Goal: Task Accomplishment & Management: Complete application form

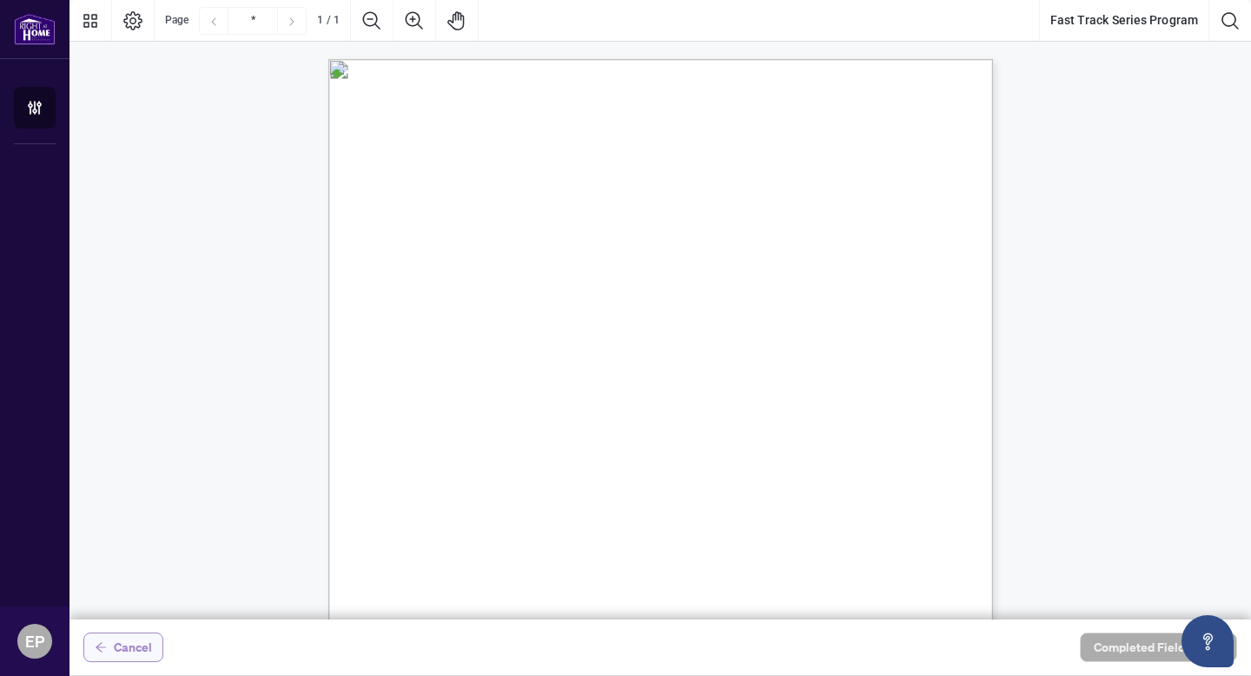
click at [141, 637] on span "Cancel" at bounding box center [133, 647] width 38 height 28
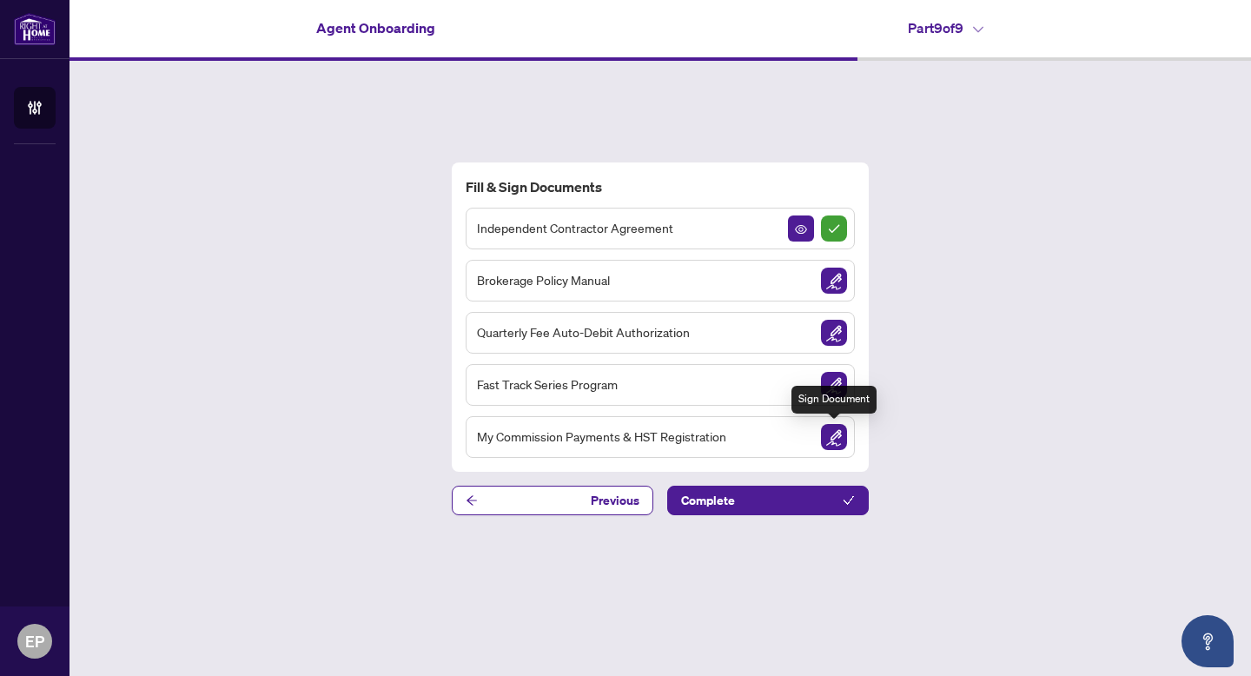
click at [835, 444] on img "Sign Document" at bounding box center [834, 437] width 26 height 26
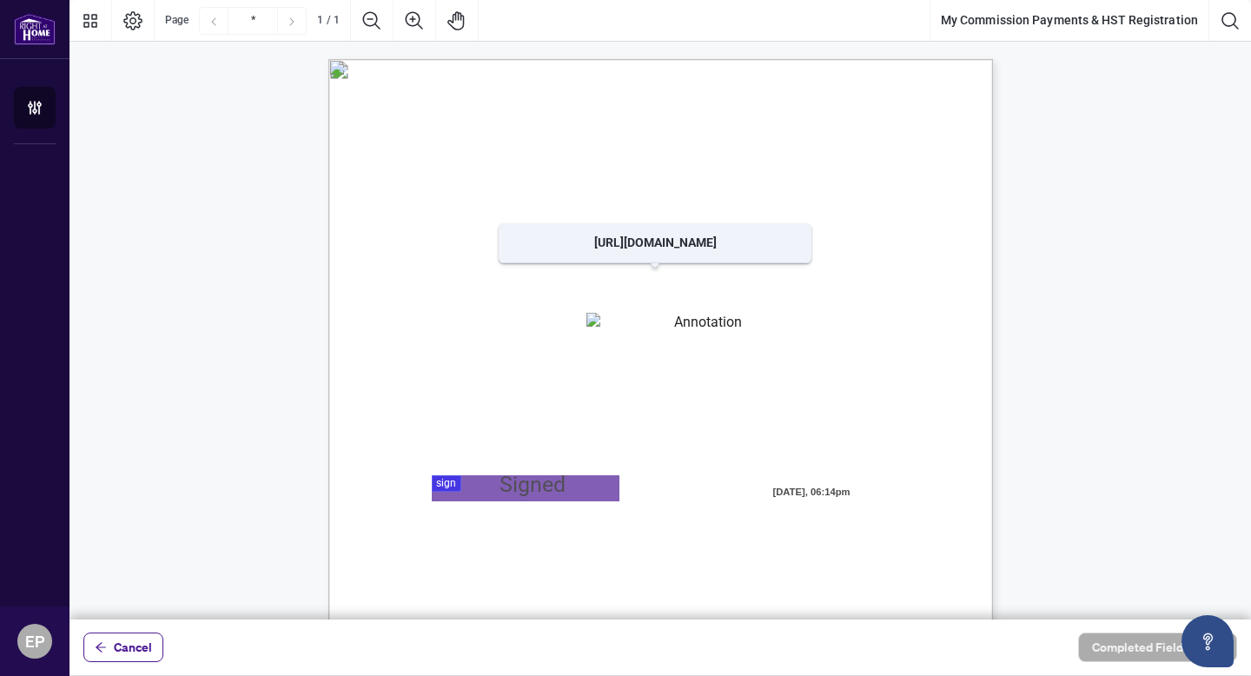
click at [685, 59] on div "MY COMMISSION PAYMENTS AND HST REGISTRATION For Right at Home Realty to pay out…" at bounding box center [660, 59] width 664 height 0
drag, startPoint x: 722, startPoint y: 293, endPoint x: 589, endPoint y: 300, distance: 133.1
click at [589, 300] on div "Page 1" at bounding box center [660, 489] width 664 height 860
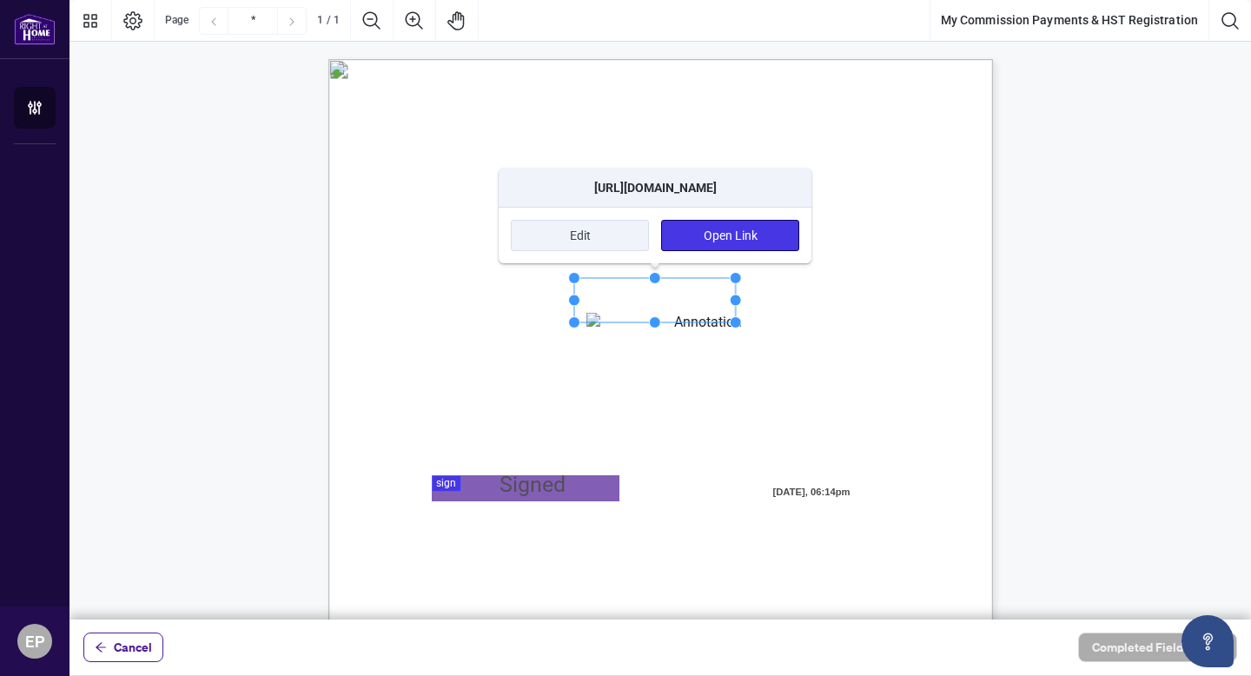
click at [723, 230] on button "Open Link" at bounding box center [730, 235] width 138 height 31
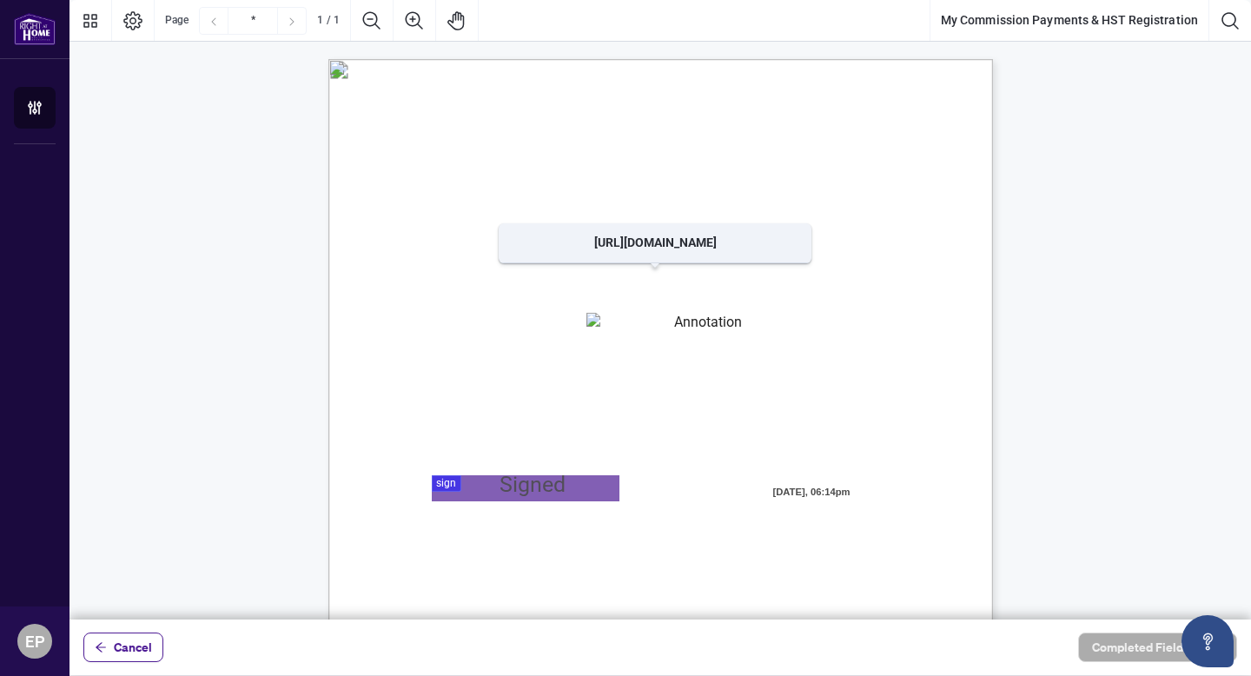
click at [651, 291] on span "[URL][DOMAIN_NAME]" at bounding box center [653, 294] width 132 height 16
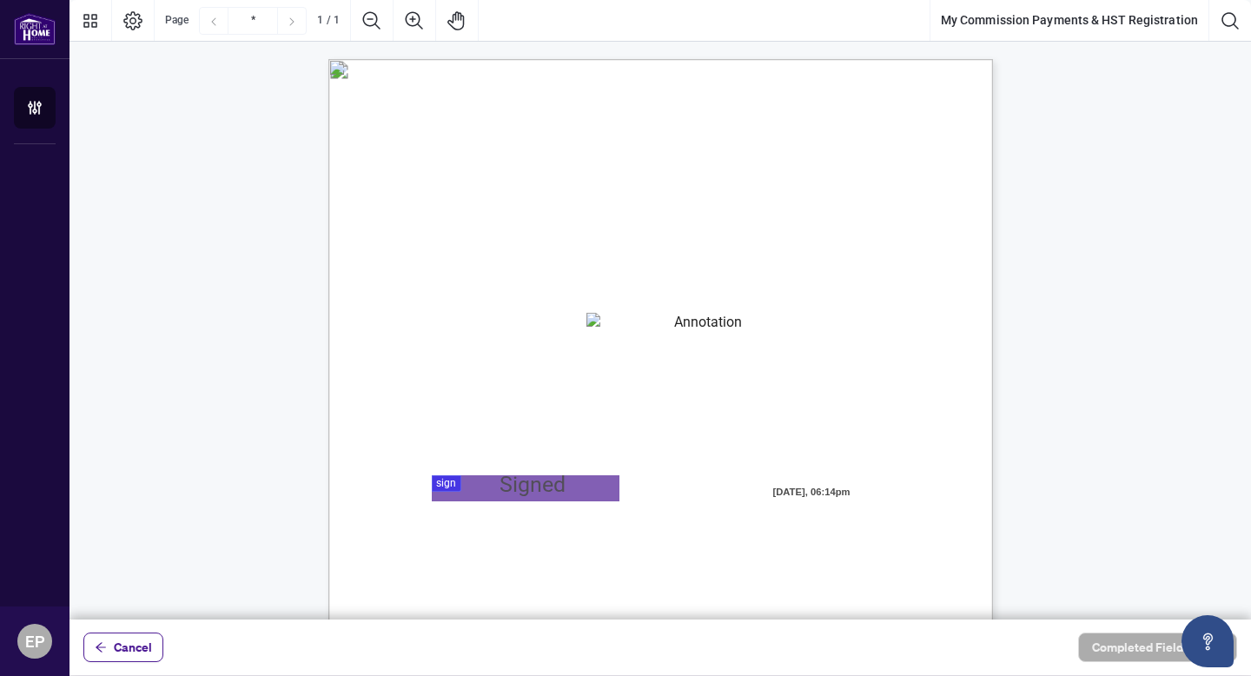
click at [545, 354] on span "This number is valid, has been duly assigned to me and is the H.S.T. Registrati…" at bounding box center [619, 362] width 426 height 16
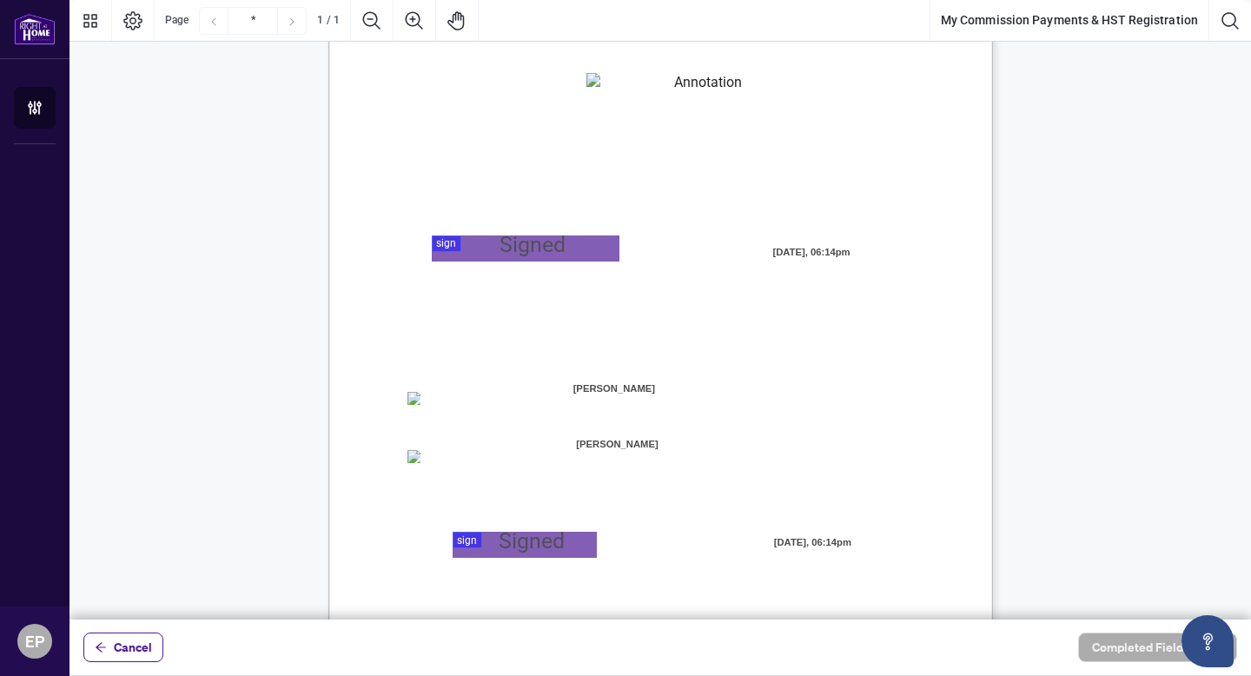
scroll to position [241, 0]
click at [162, 632] on div "Cancel Completed Fields 0 of 2" at bounding box center [659, 647] width 1181 height 56
click at [157, 646] on button "Cancel" at bounding box center [123, 647] width 80 height 30
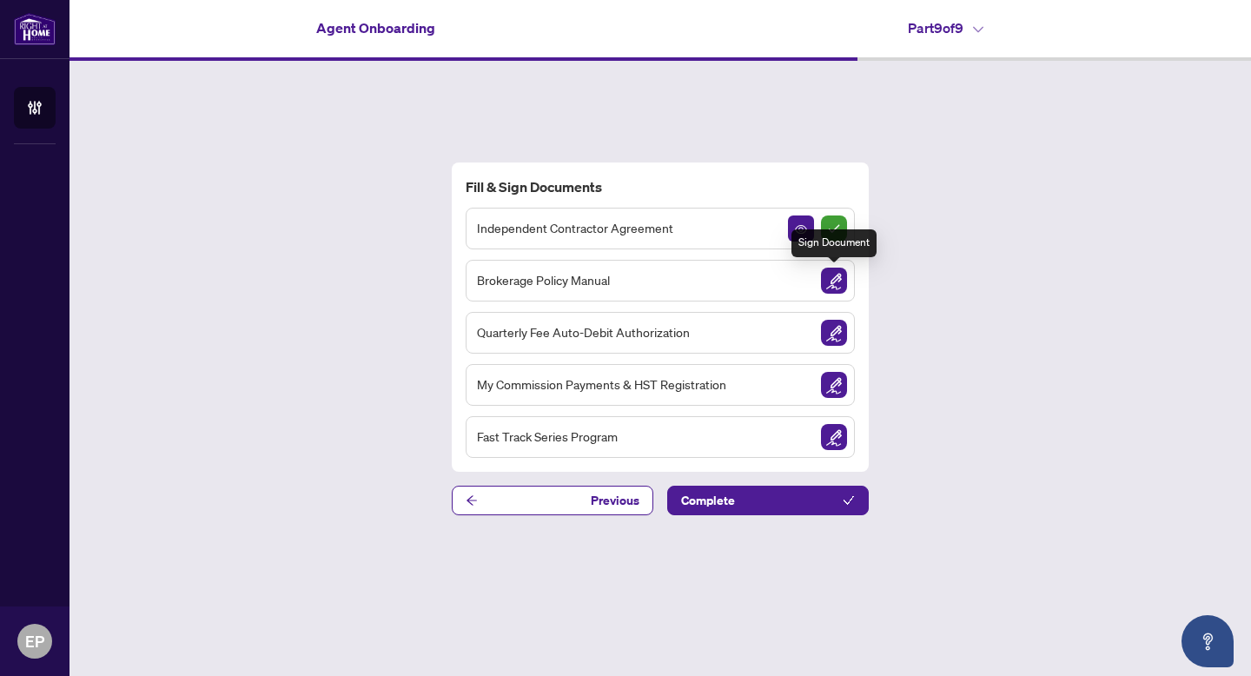
click at [832, 287] on img "Sign Document" at bounding box center [834, 280] width 26 height 26
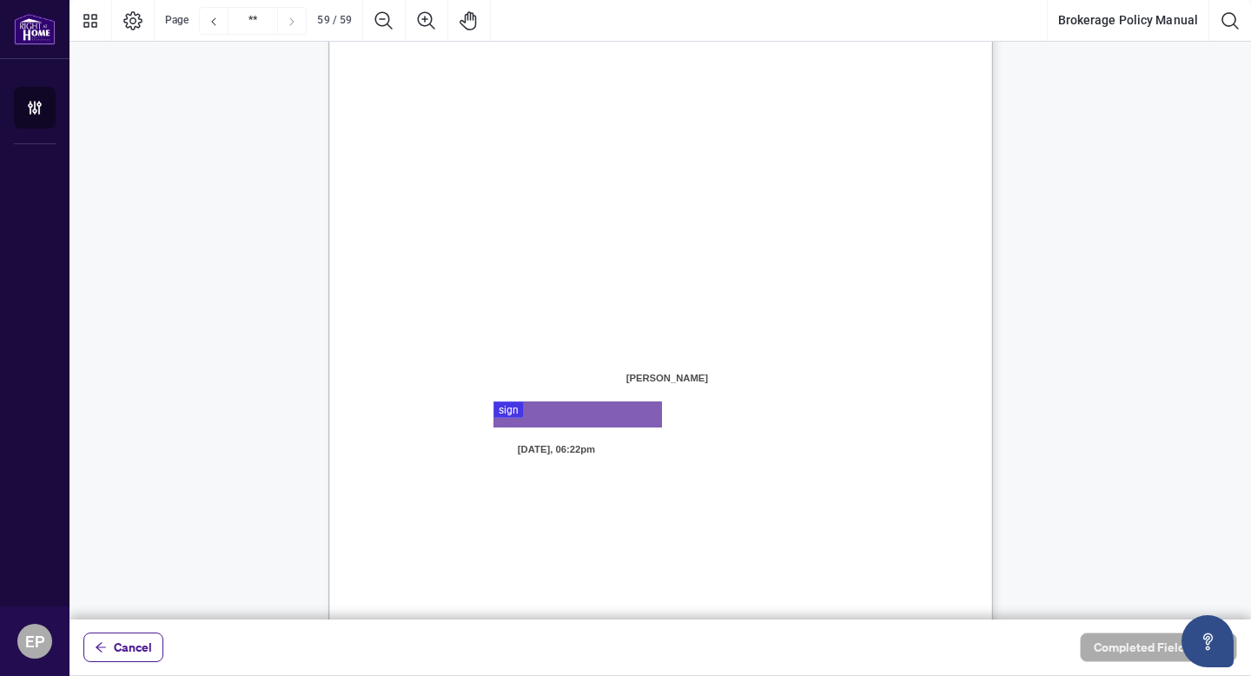
scroll to position [51445, 0]
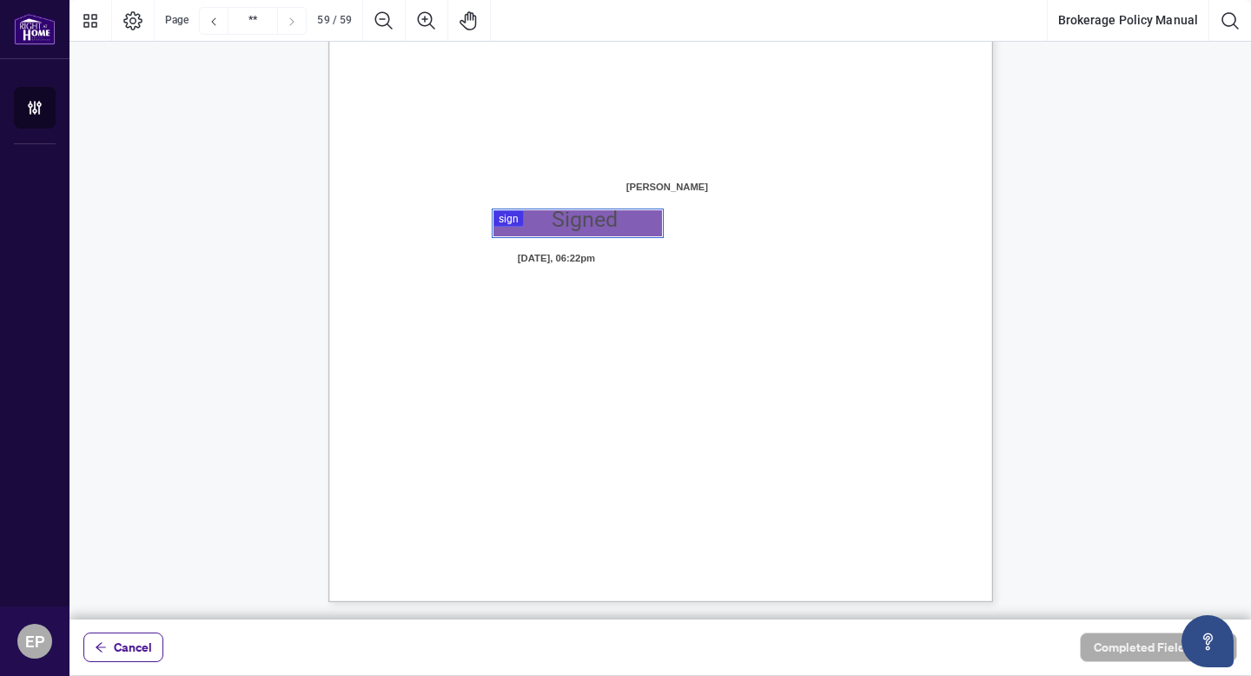
click at [530, 234] on div at bounding box center [659, 309] width 1181 height 619
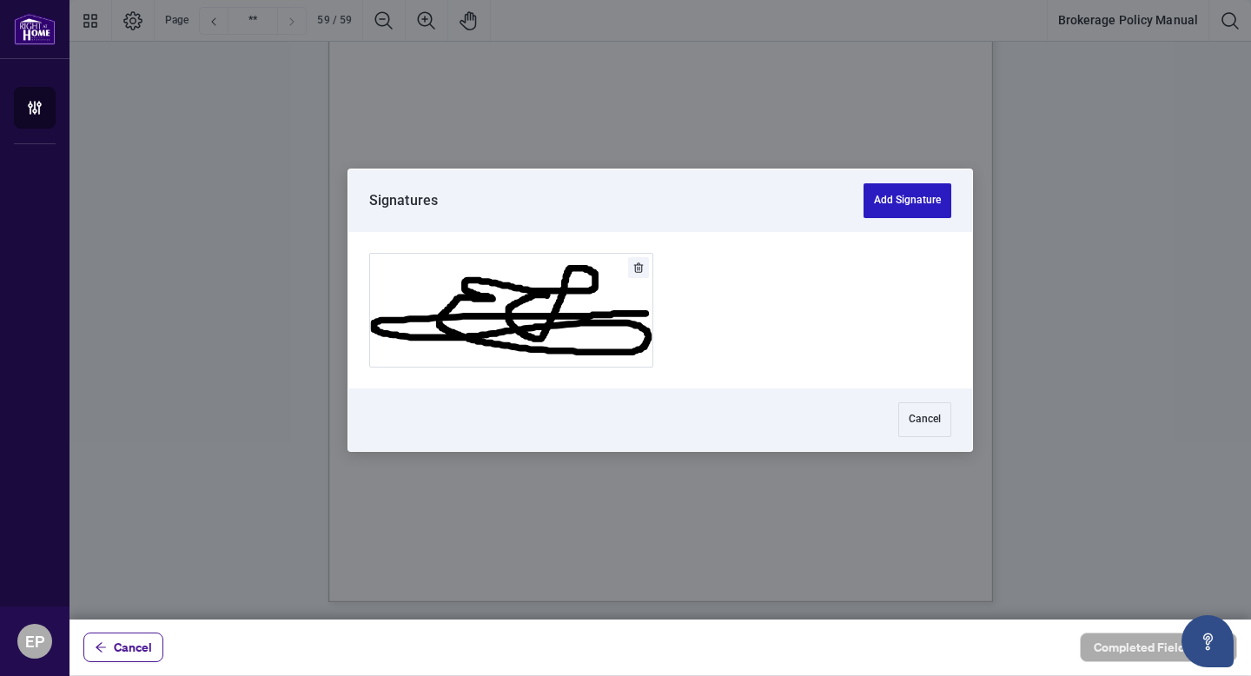
click at [888, 195] on button "Add Signature" at bounding box center [907, 200] width 88 height 35
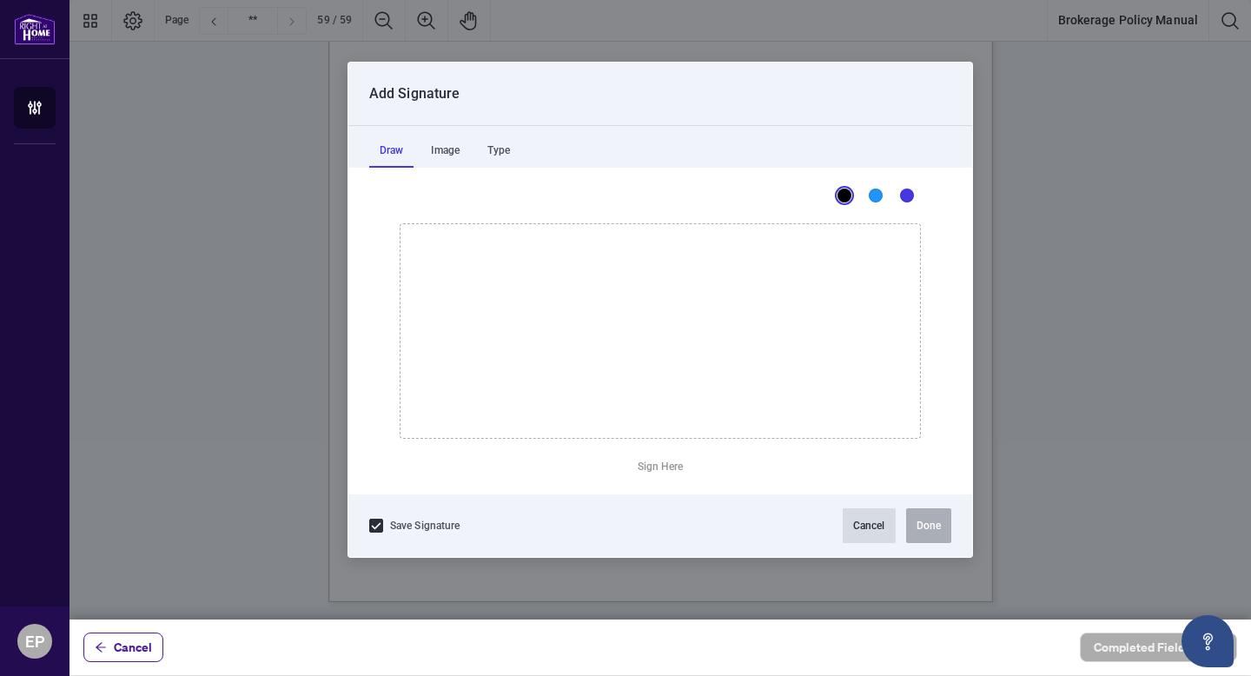
click at [860, 528] on button "Cancel" at bounding box center [868, 525] width 53 height 35
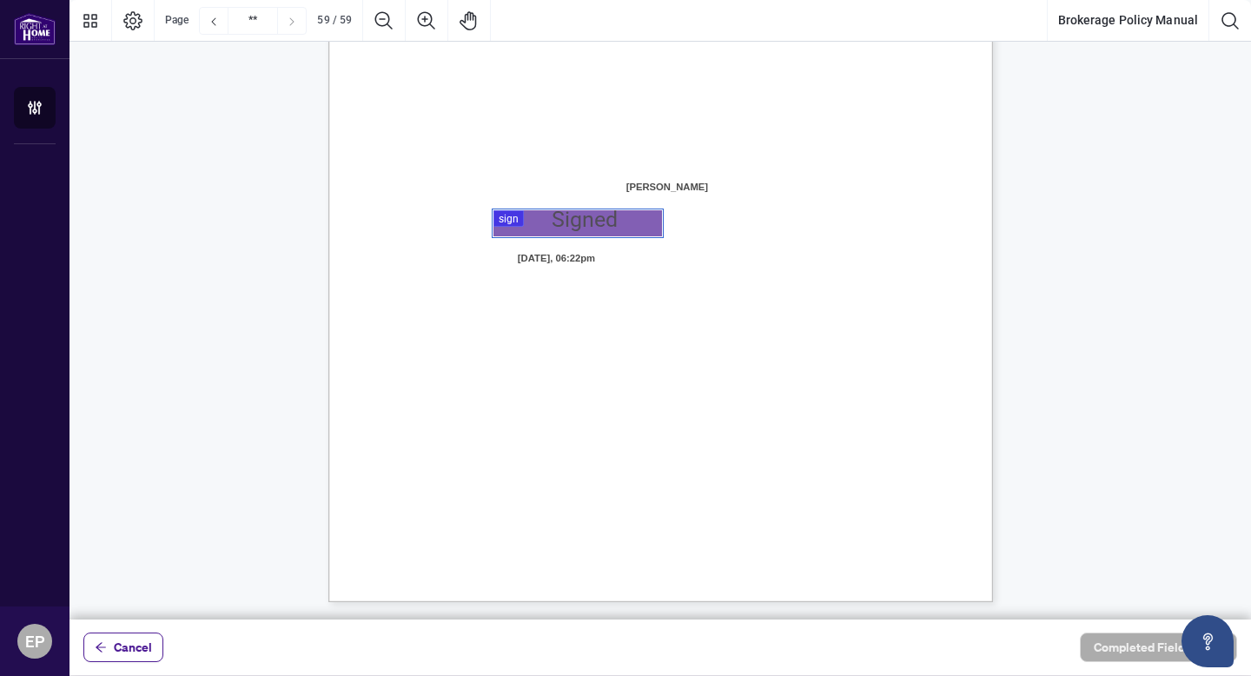
click at [504, 221] on div at bounding box center [659, 309] width 1181 height 619
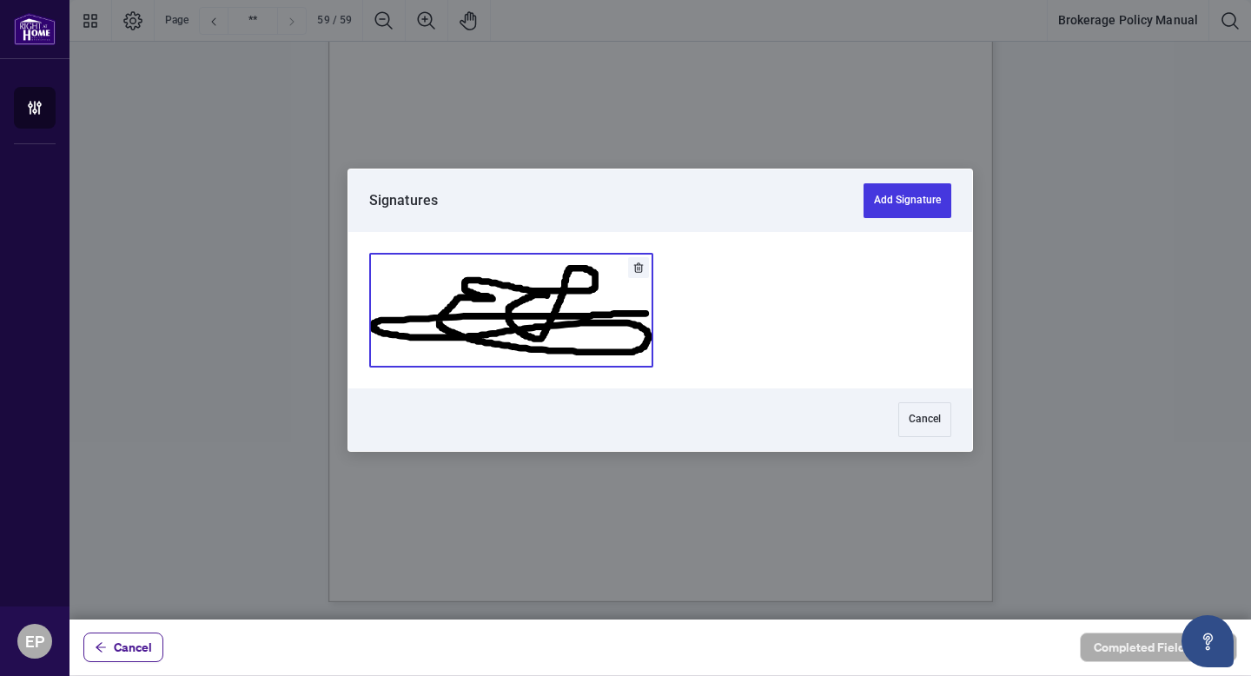
click at [521, 261] on button "Add Signature" at bounding box center [511, 310] width 282 height 113
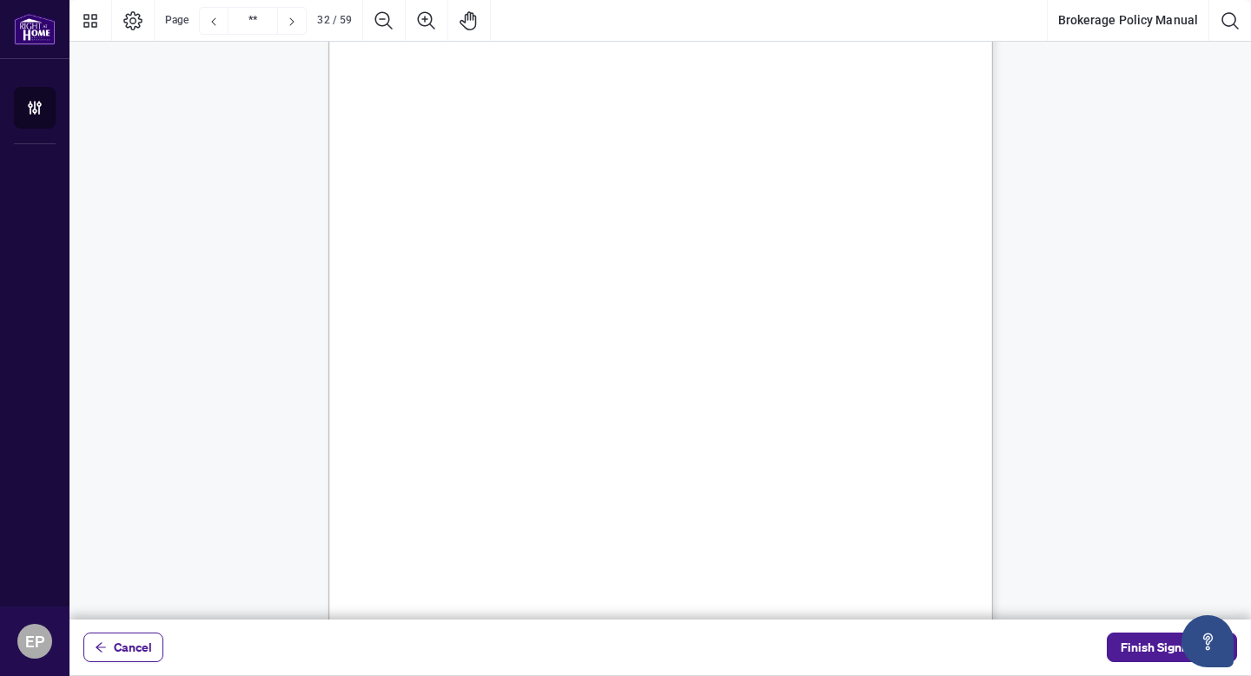
scroll to position [27430, 0]
click at [604, 407] on span "(member login required to access)" at bounding box center [523, 414] width 162 height 17
drag, startPoint x: 479, startPoint y: 139, endPoint x: 439, endPoint y: 109, distance: 49.5
click at [439, 109] on ul "2) Standard Service Plan Fees: a. Monthly Service Fee: $109.00 per month paid q…" at bounding box center [661, 188] width 511 height 226
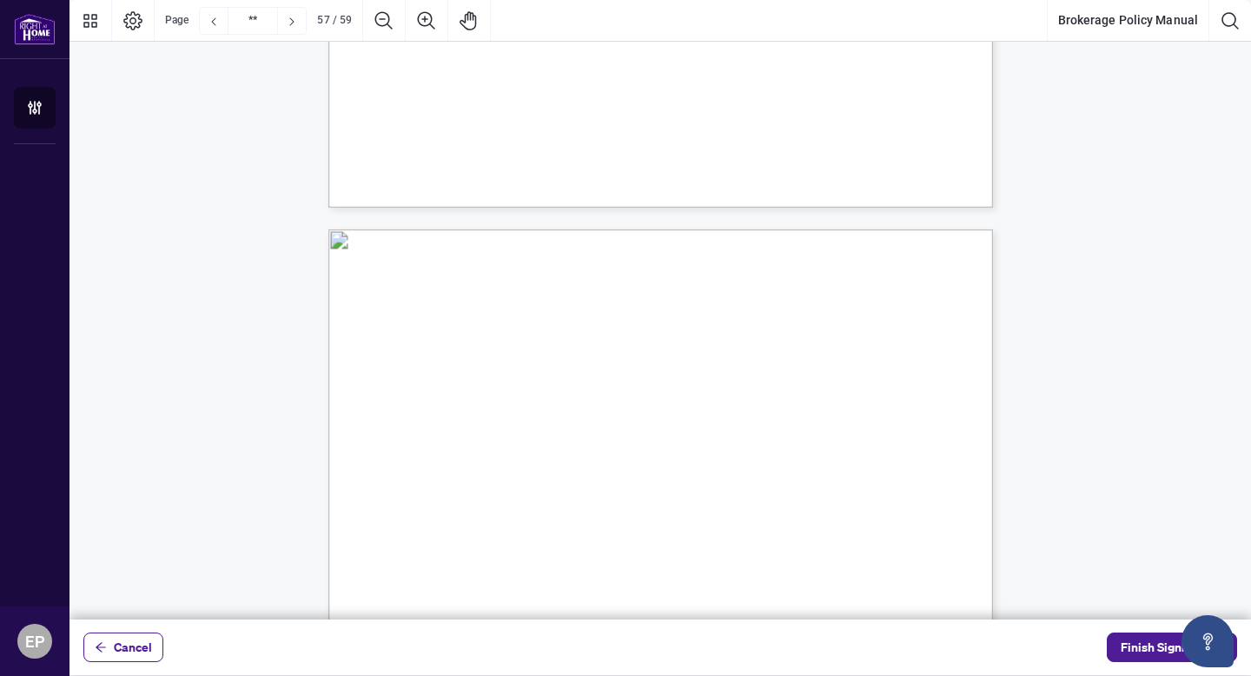
scroll to position [49815, 0]
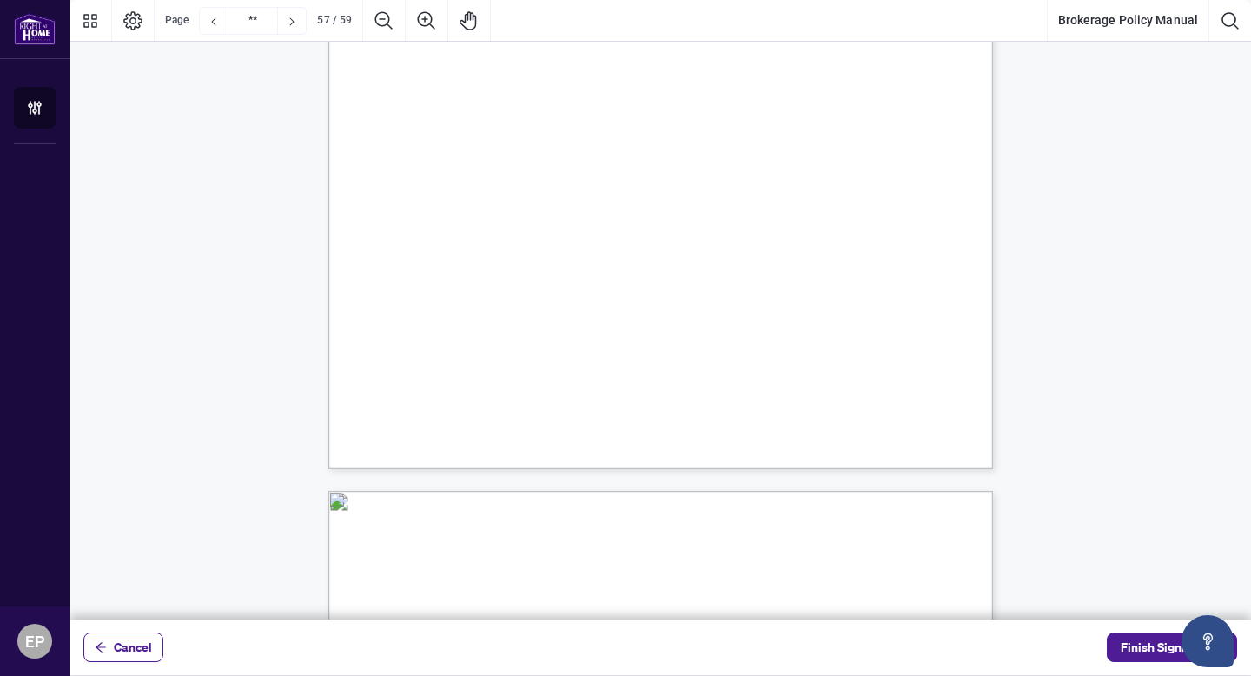
drag, startPoint x: 407, startPoint y: 105, endPoint x: 700, endPoint y: 77, distance: 294.0
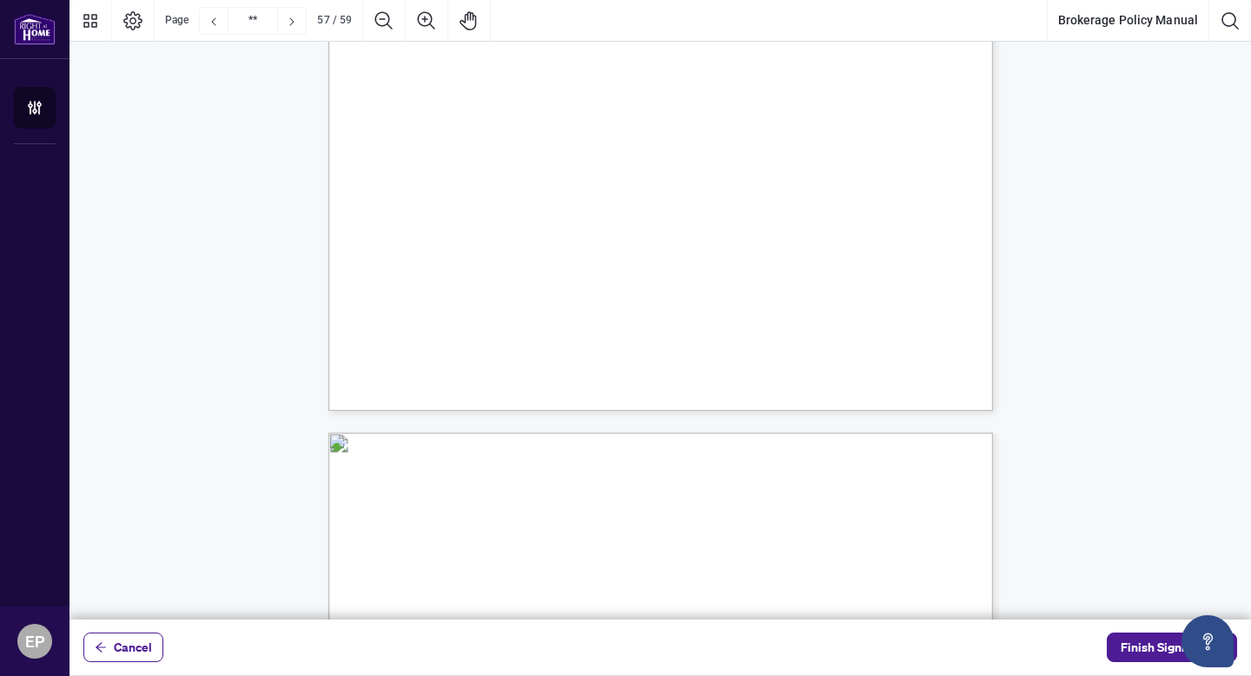
scroll to position [49848, 0]
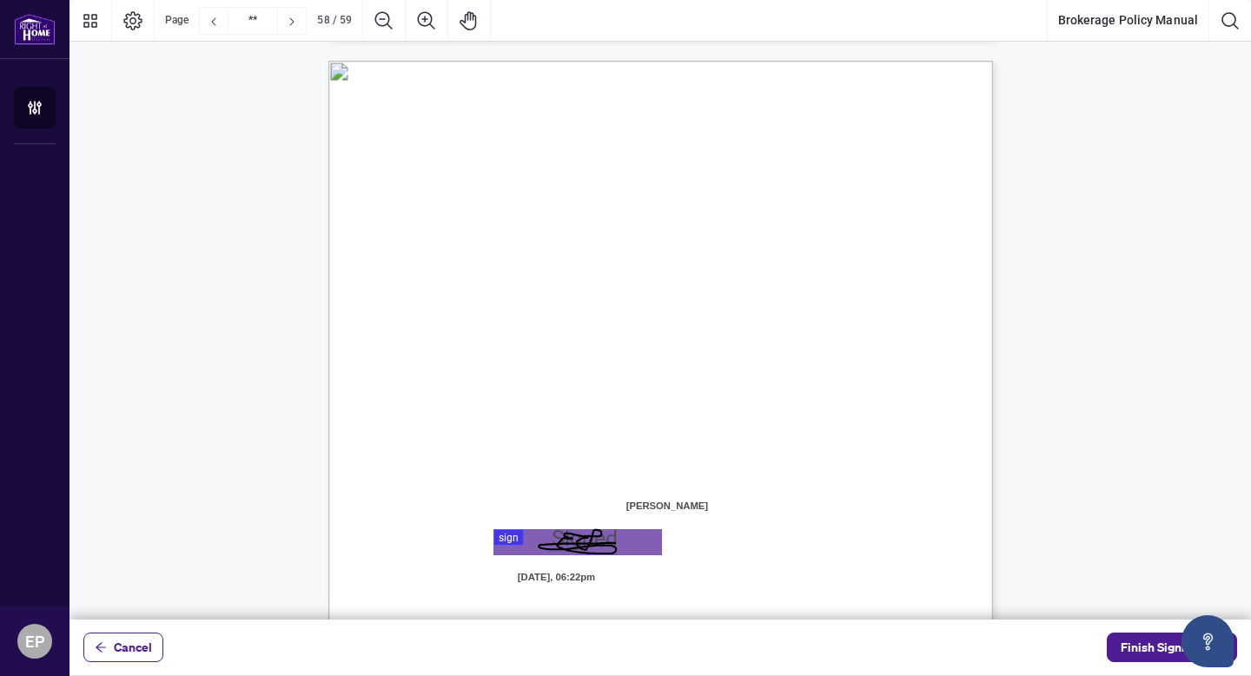
type input "**"
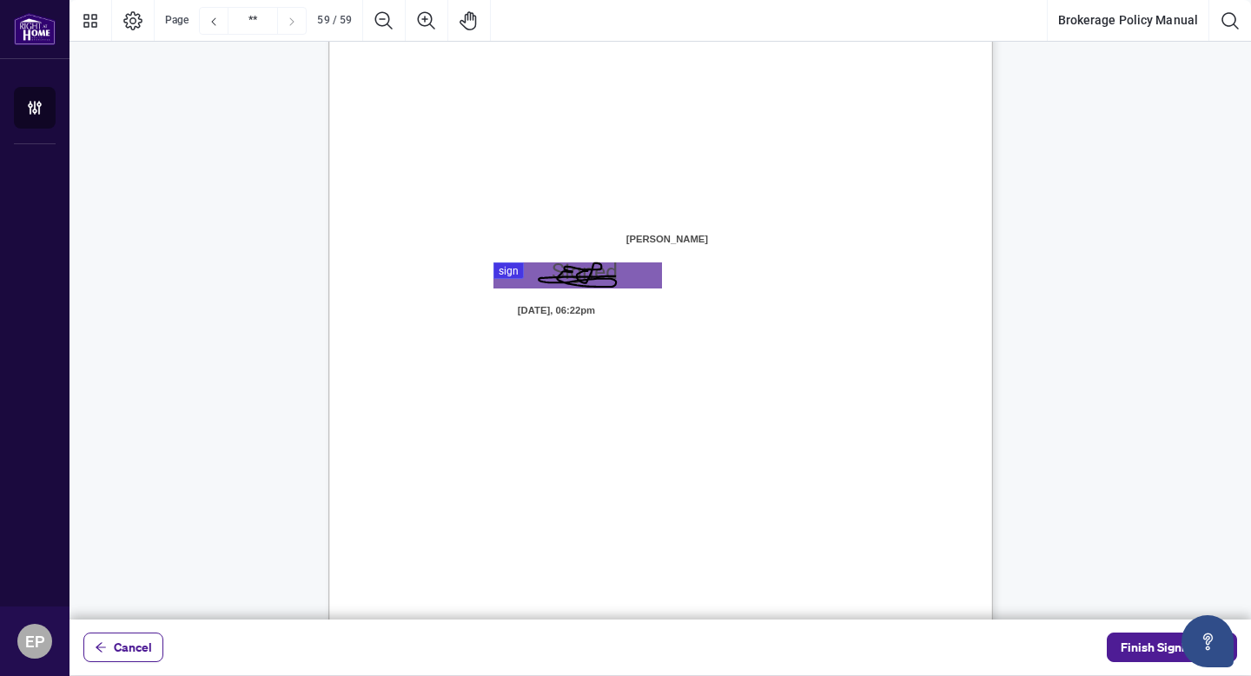
click at [118, 629] on div "Cancel Finish Signing" at bounding box center [659, 647] width 1181 height 56
click at [120, 639] on span "Cancel" at bounding box center [133, 647] width 38 height 28
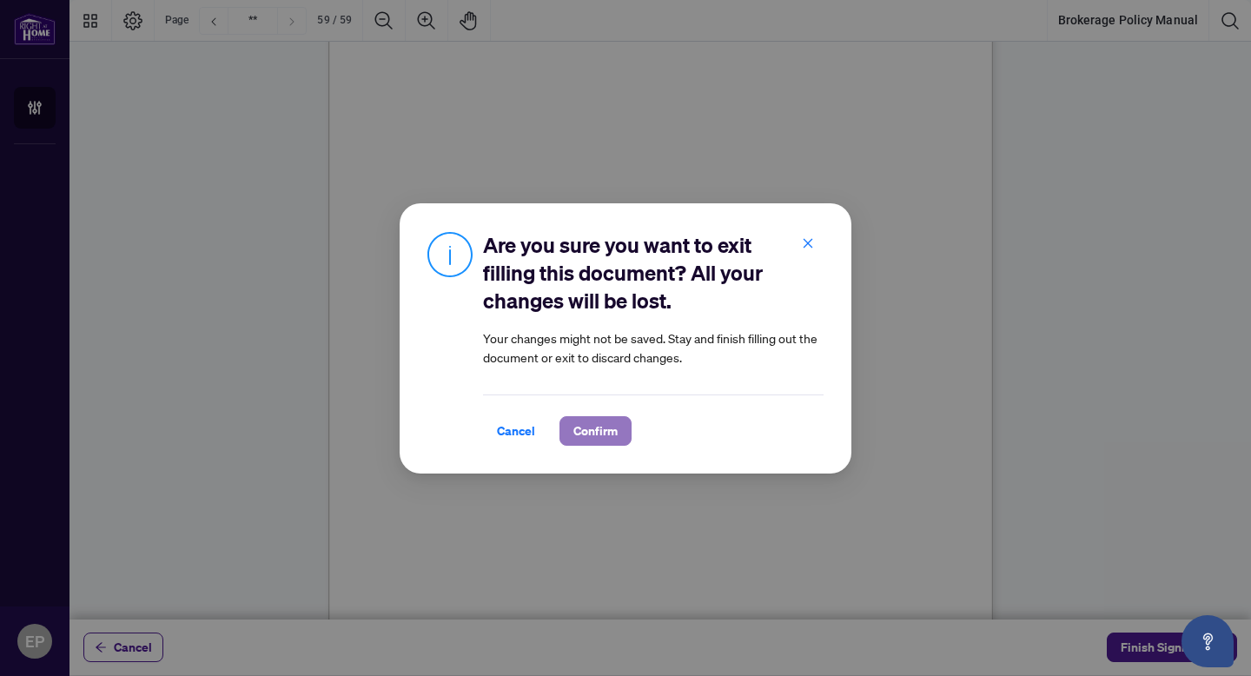
click at [614, 419] on button "Confirm" at bounding box center [595, 431] width 72 height 30
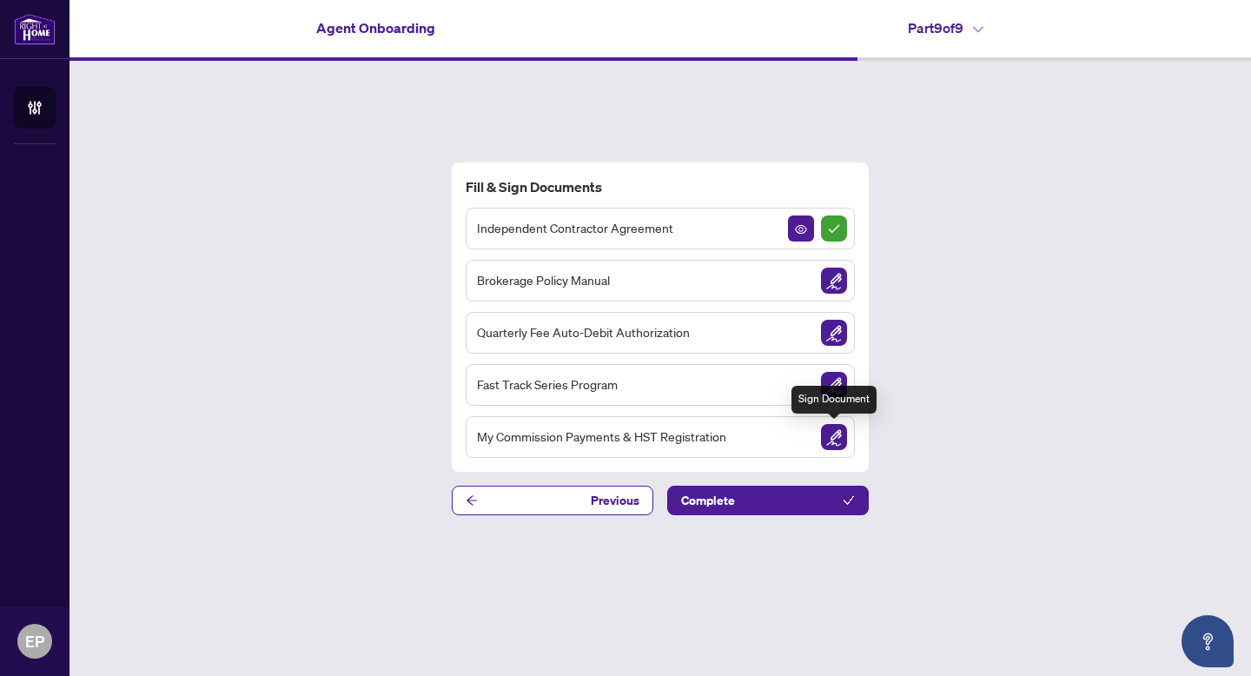
click at [842, 442] on img "Sign Document" at bounding box center [834, 437] width 26 height 26
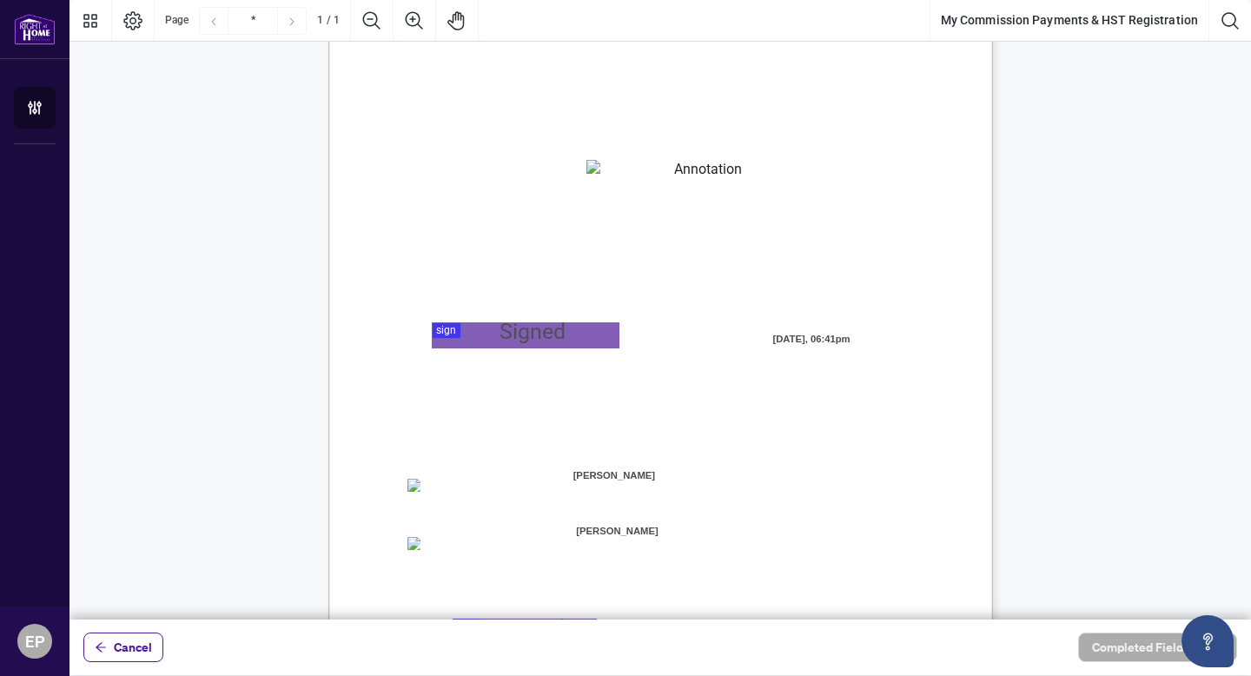
scroll to position [157, 0]
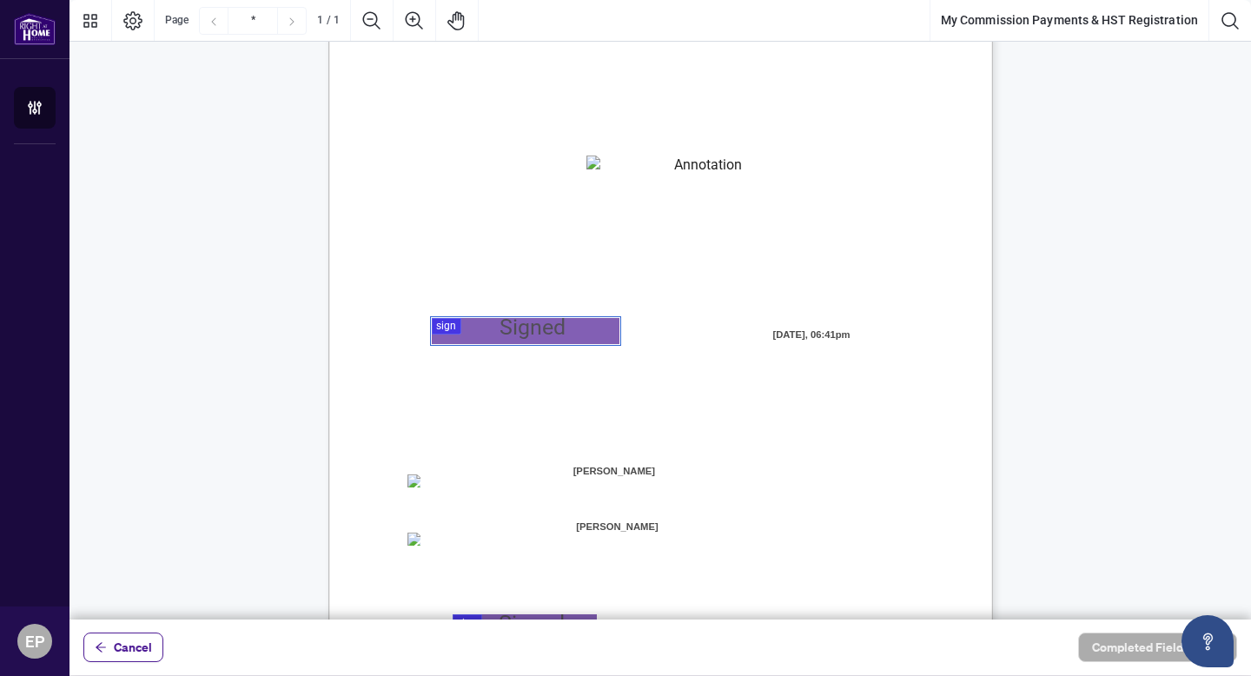
click at [442, 328] on div at bounding box center [659, 309] width 1181 height 619
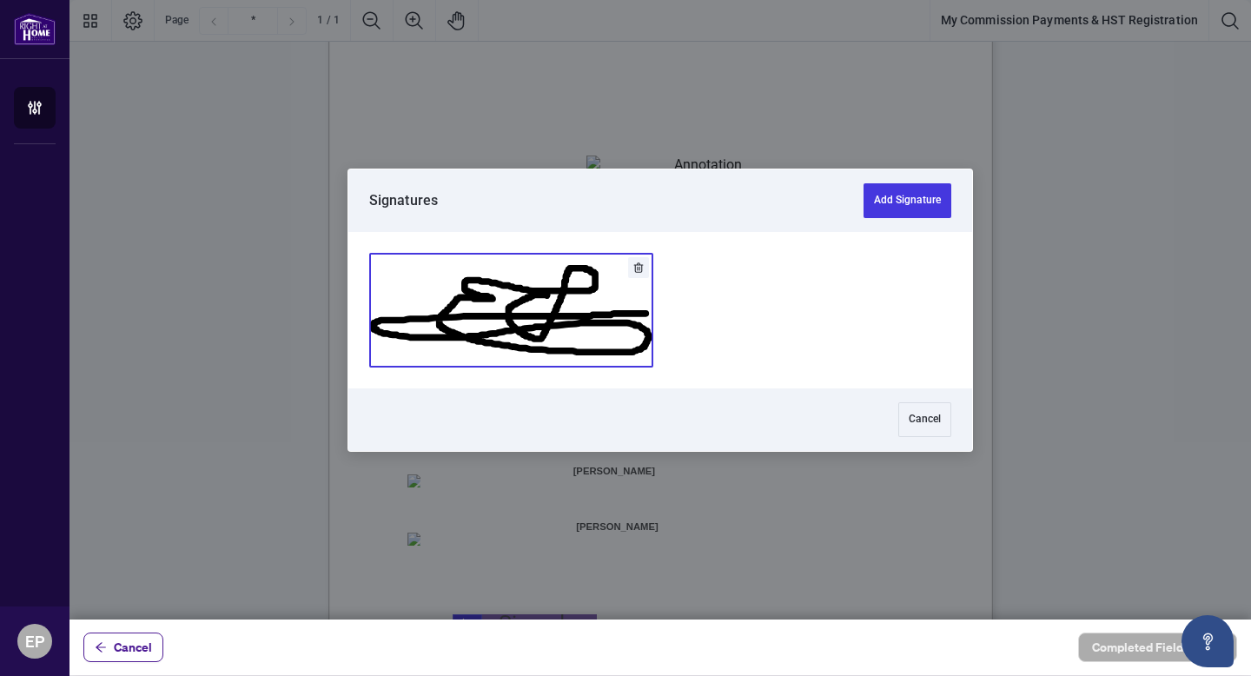
click at [571, 340] on button "Add Signature" at bounding box center [511, 310] width 282 height 113
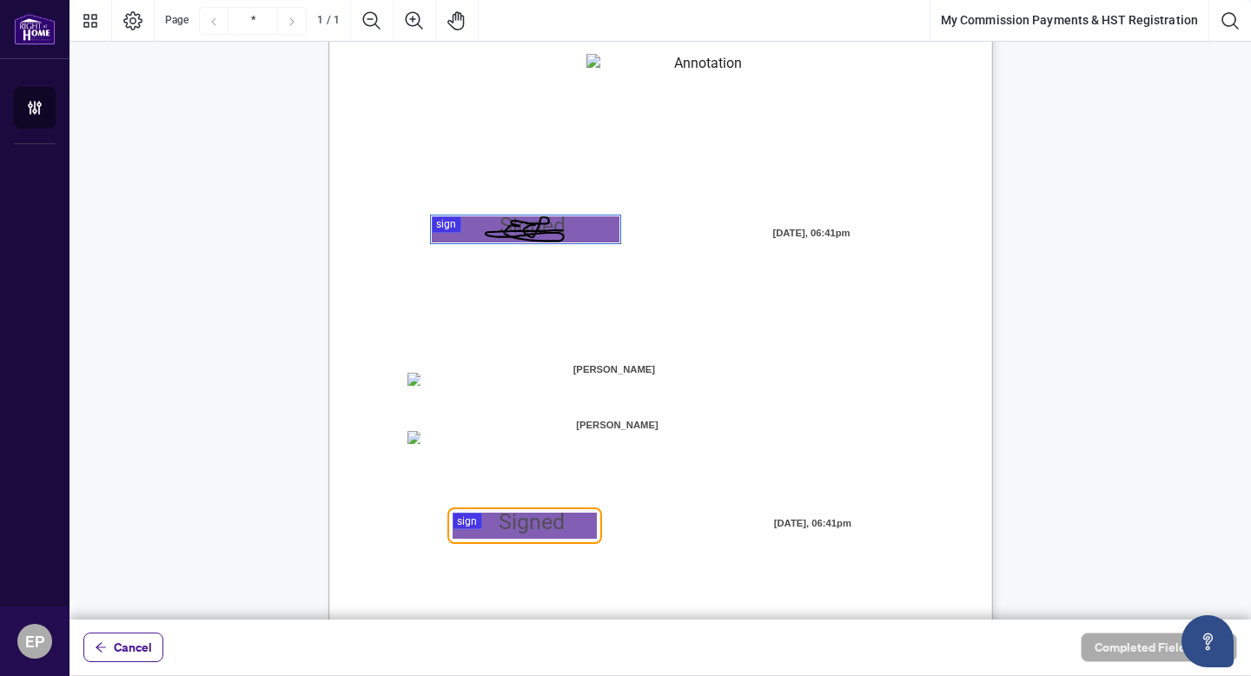
scroll to position [263, 0]
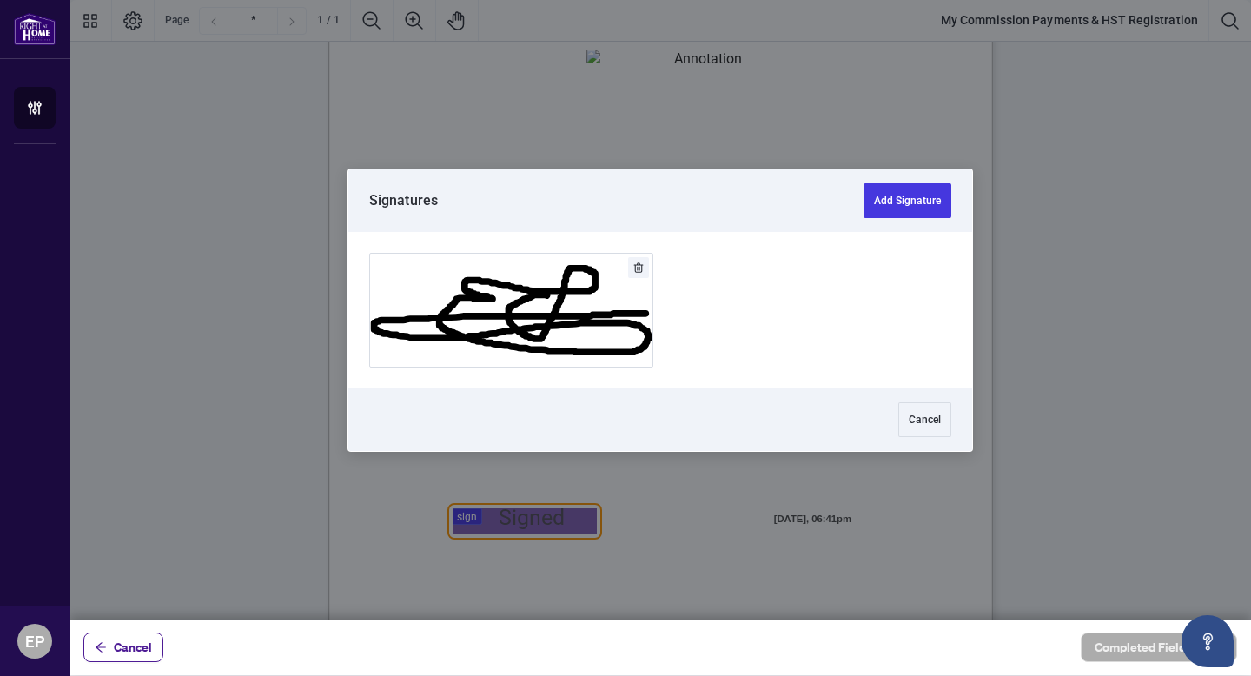
click at [490, 522] on div at bounding box center [659, 309] width 1181 height 619
click at [541, 334] on button "Add Signature" at bounding box center [511, 310] width 282 height 113
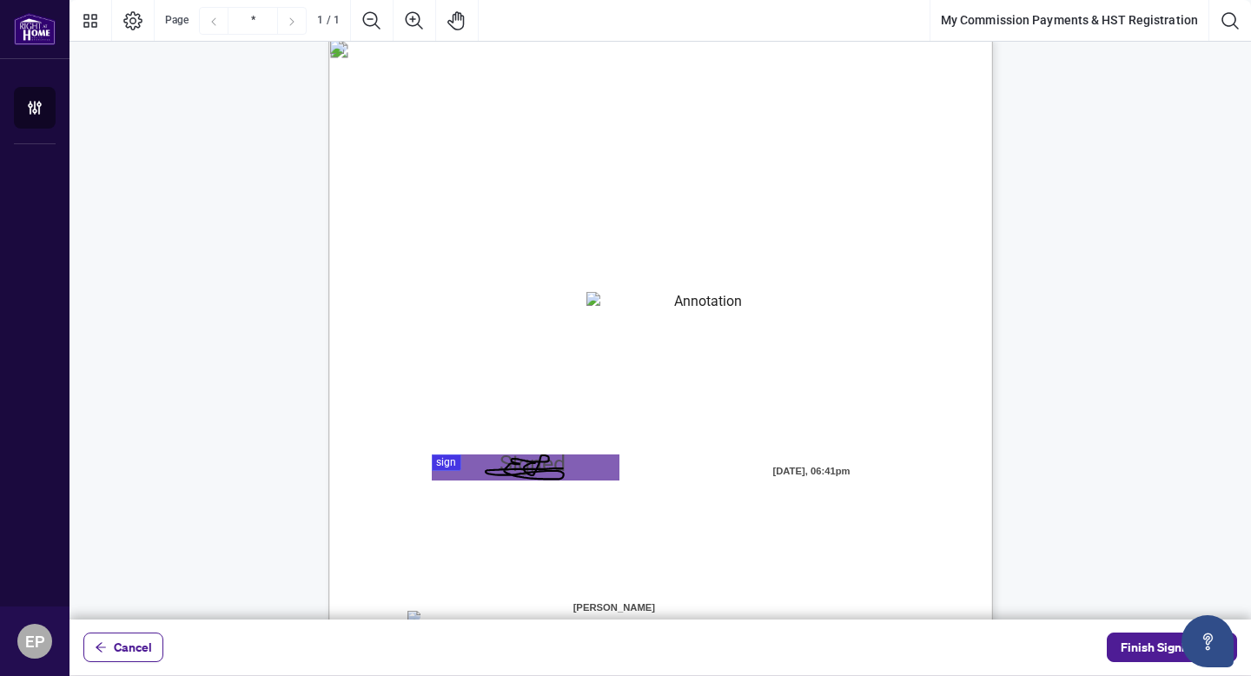
scroll to position [0, 0]
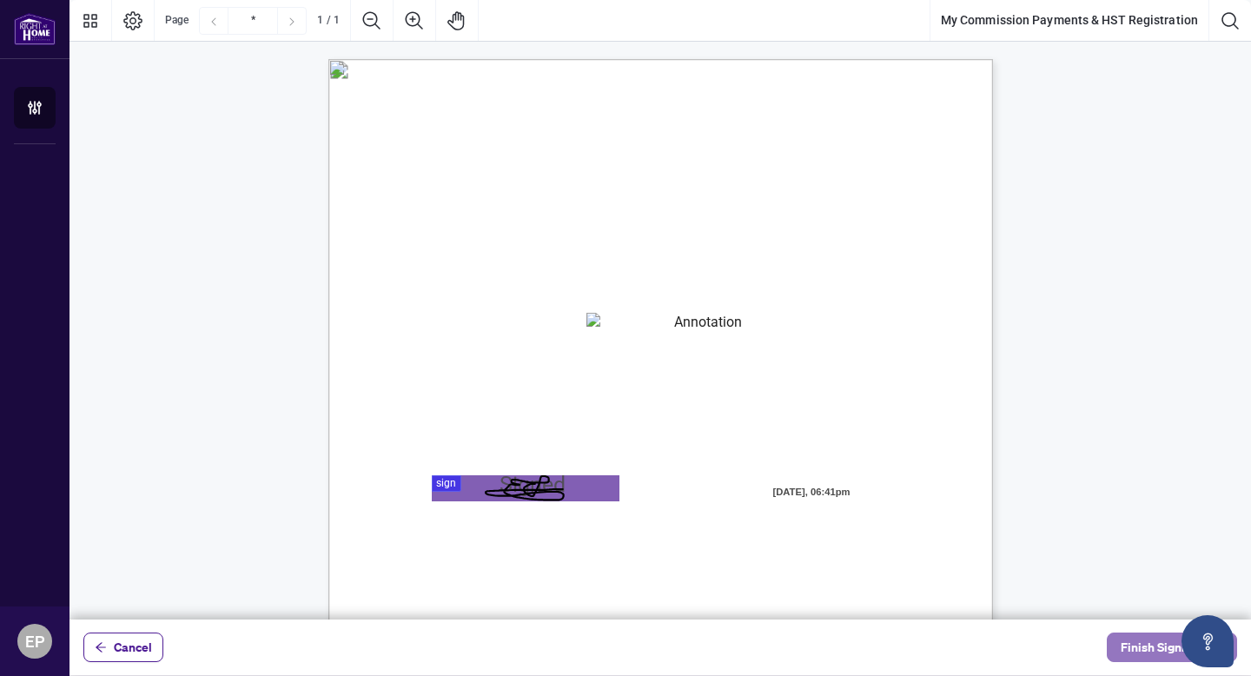
click at [1124, 651] on button "Finish Signing" at bounding box center [1171, 647] width 130 height 30
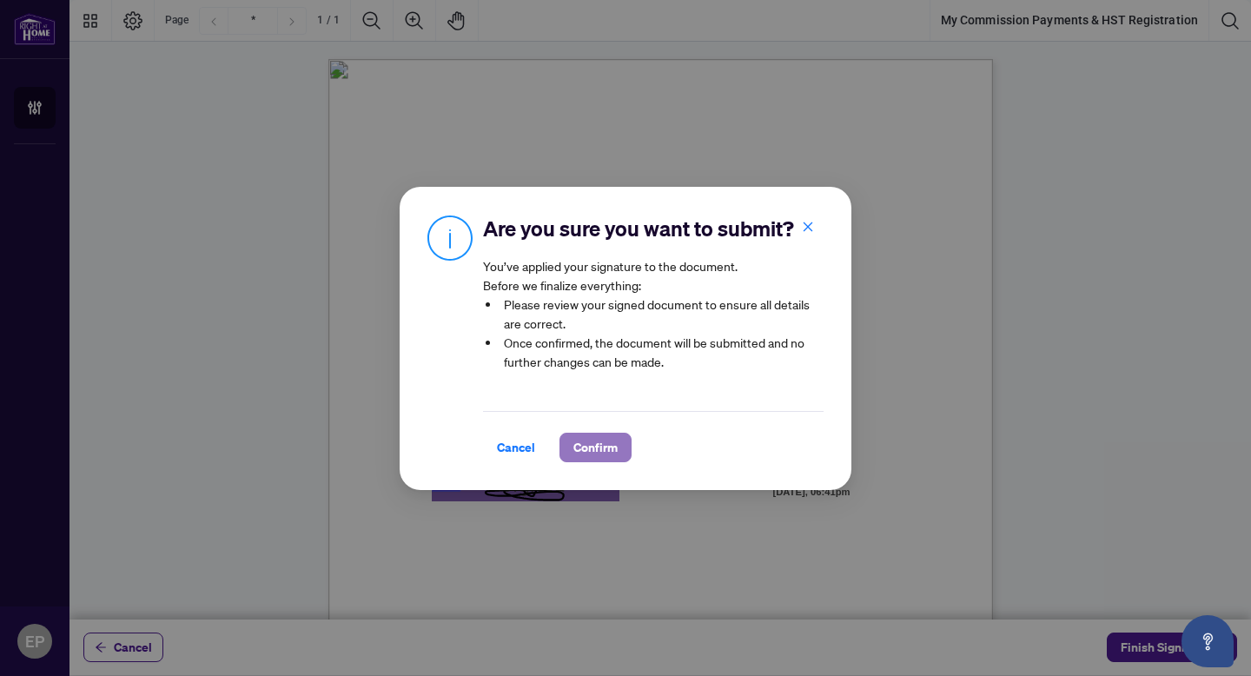
click at [573, 447] on span "Confirm" at bounding box center [595, 447] width 44 height 28
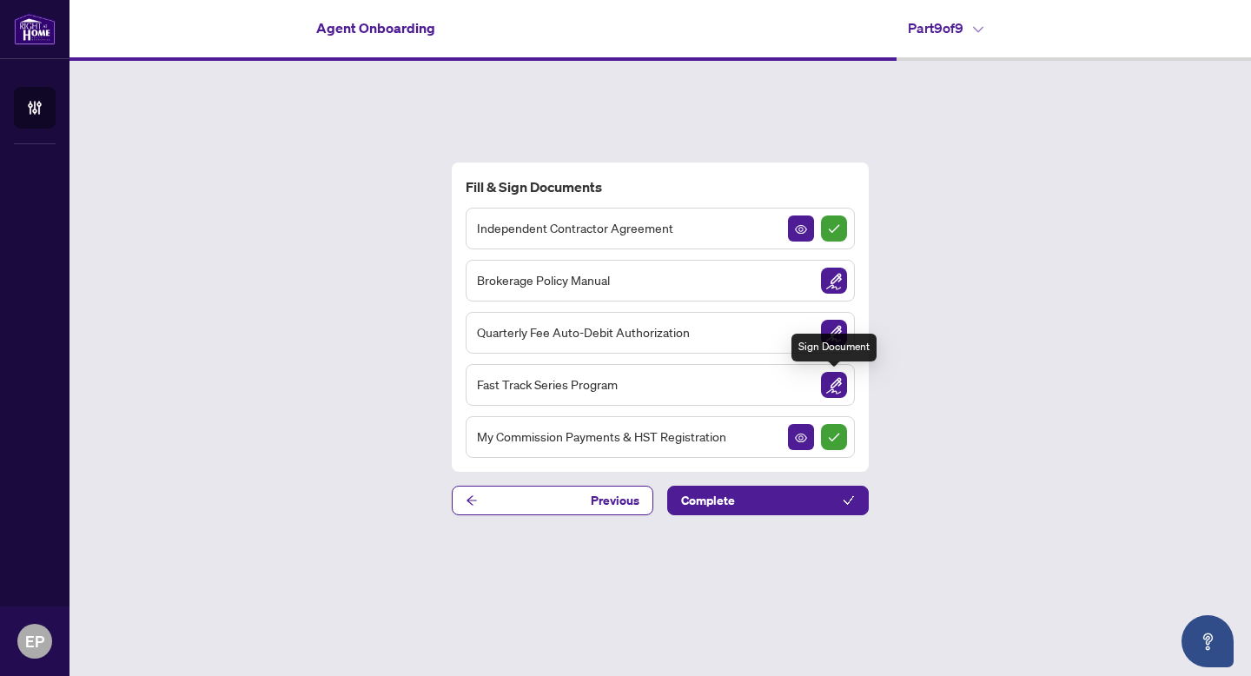
click at [832, 386] on img "Sign Document" at bounding box center [834, 385] width 26 height 26
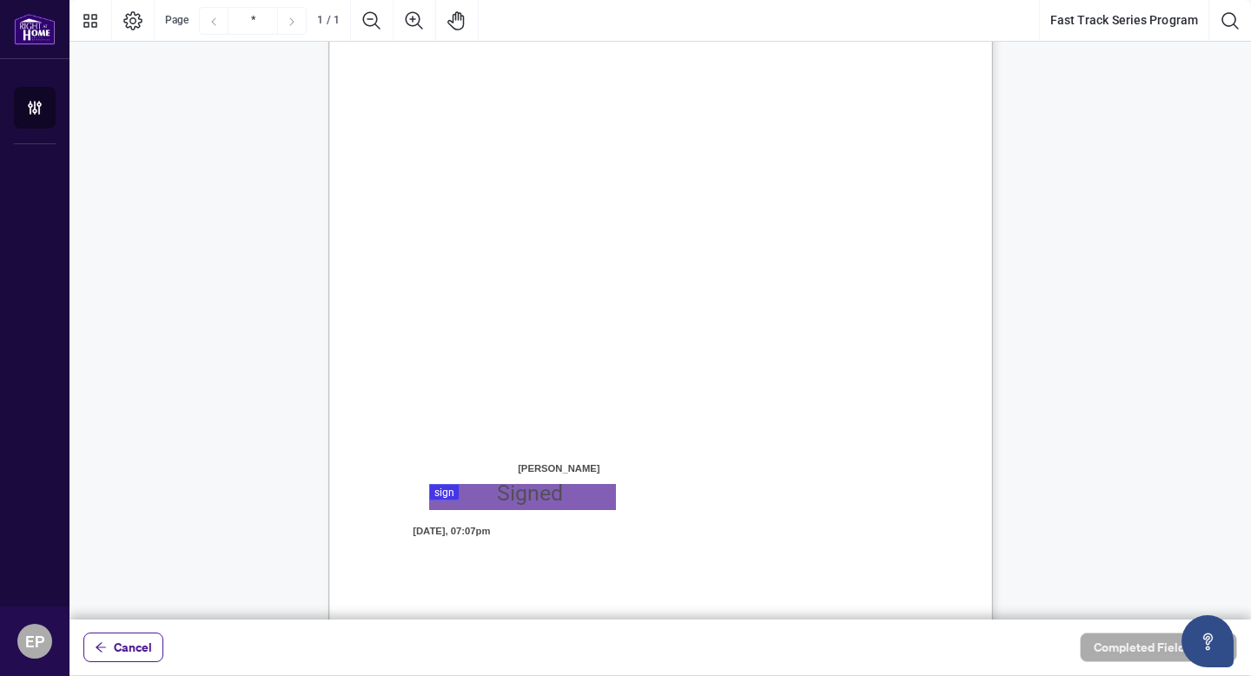
scroll to position [300, 0]
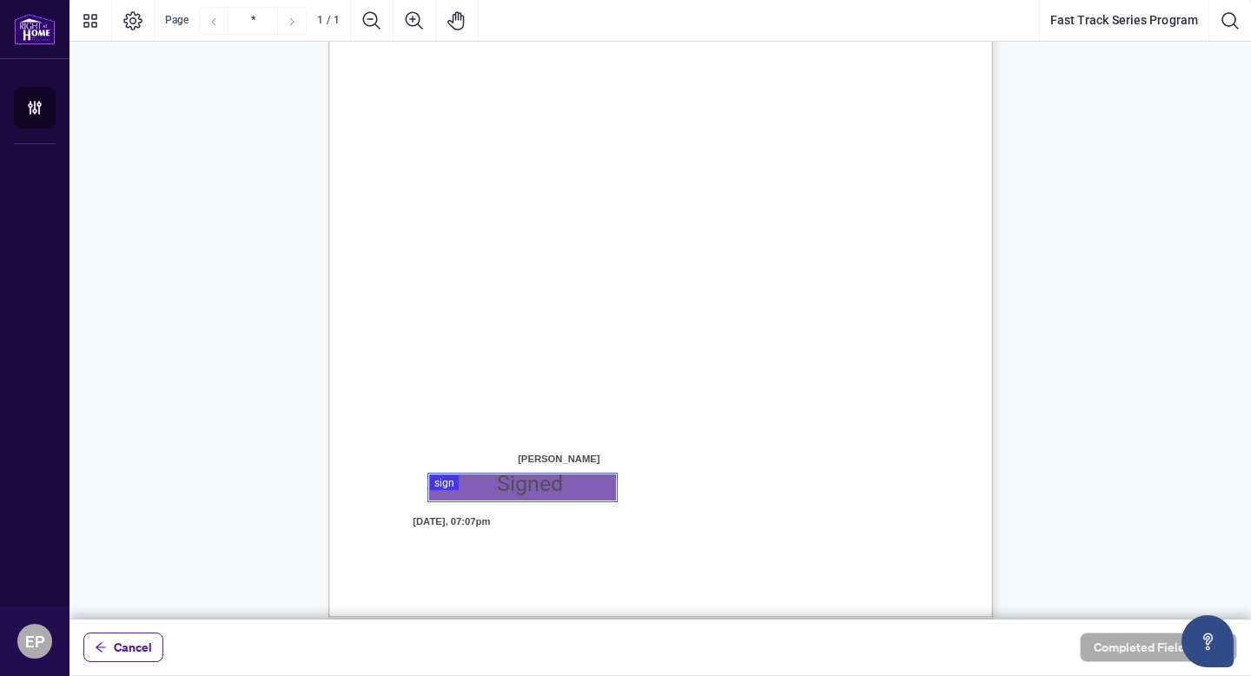
click at [552, 492] on div at bounding box center [659, 309] width 1181 height 619
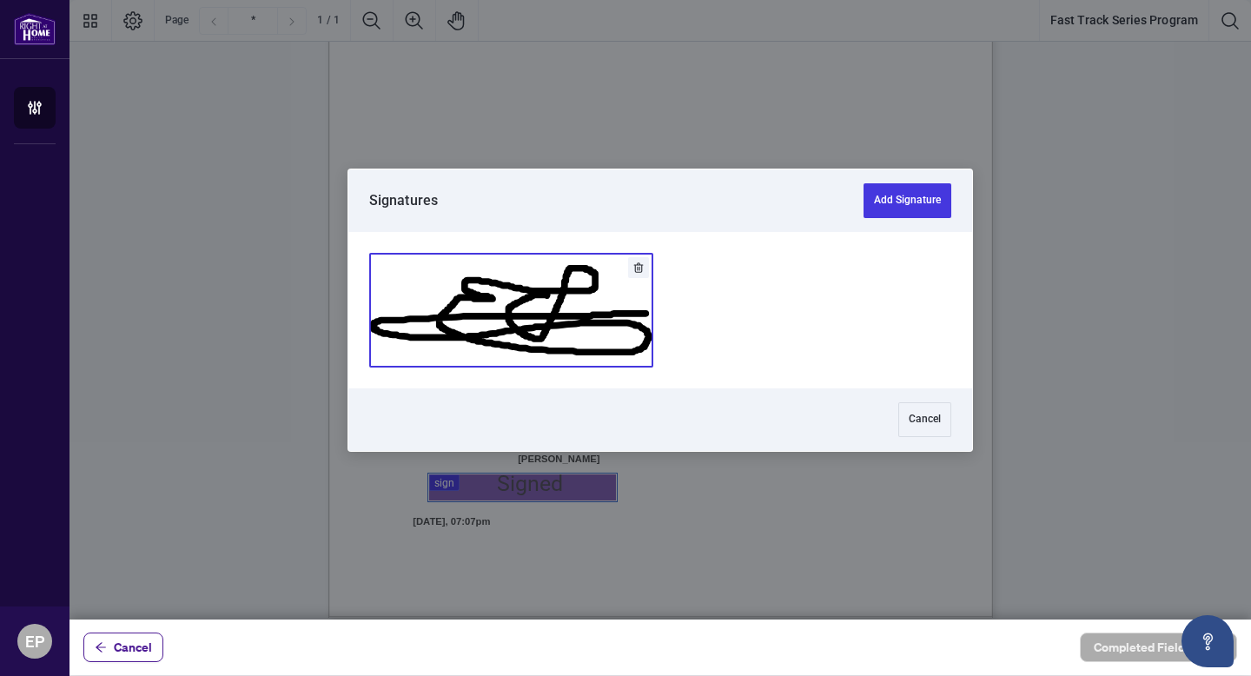
click at [506, 315] on button "Add Signature" at bounding box center [511, 310] width 282 height 113
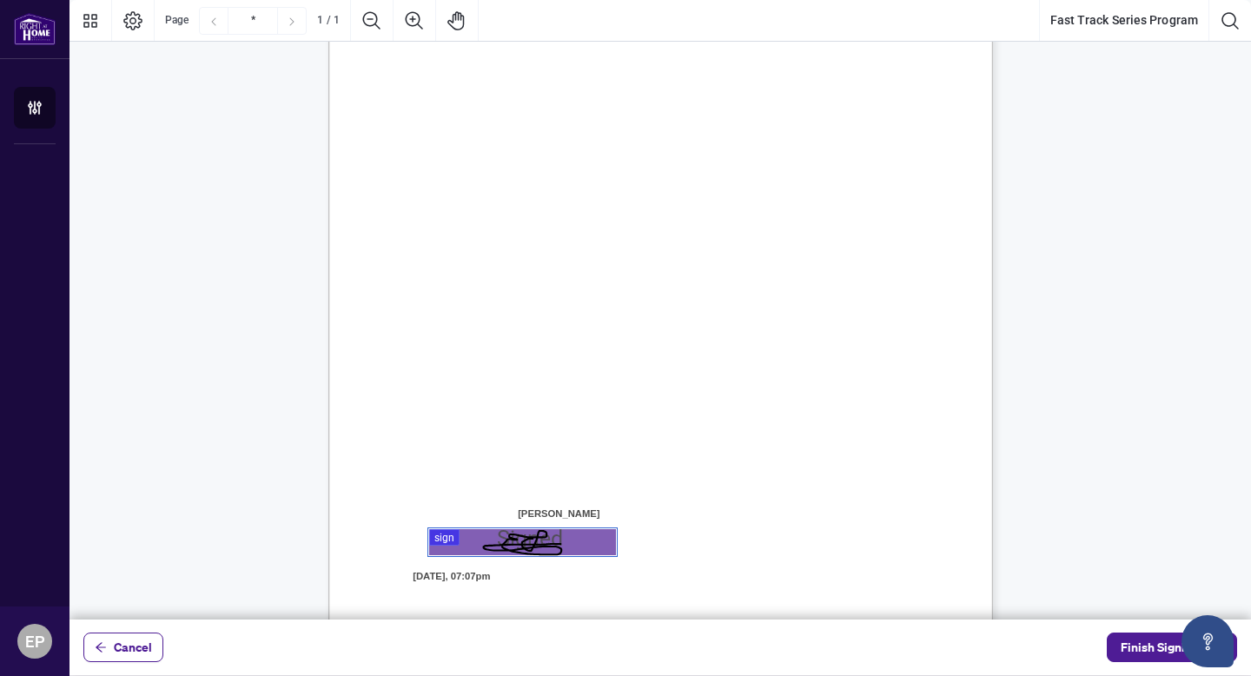
scroll to position [248, 0]
click at [1144, 650] on span "Finish Signing" at bounding box center [1159, 647] width 78 height 28
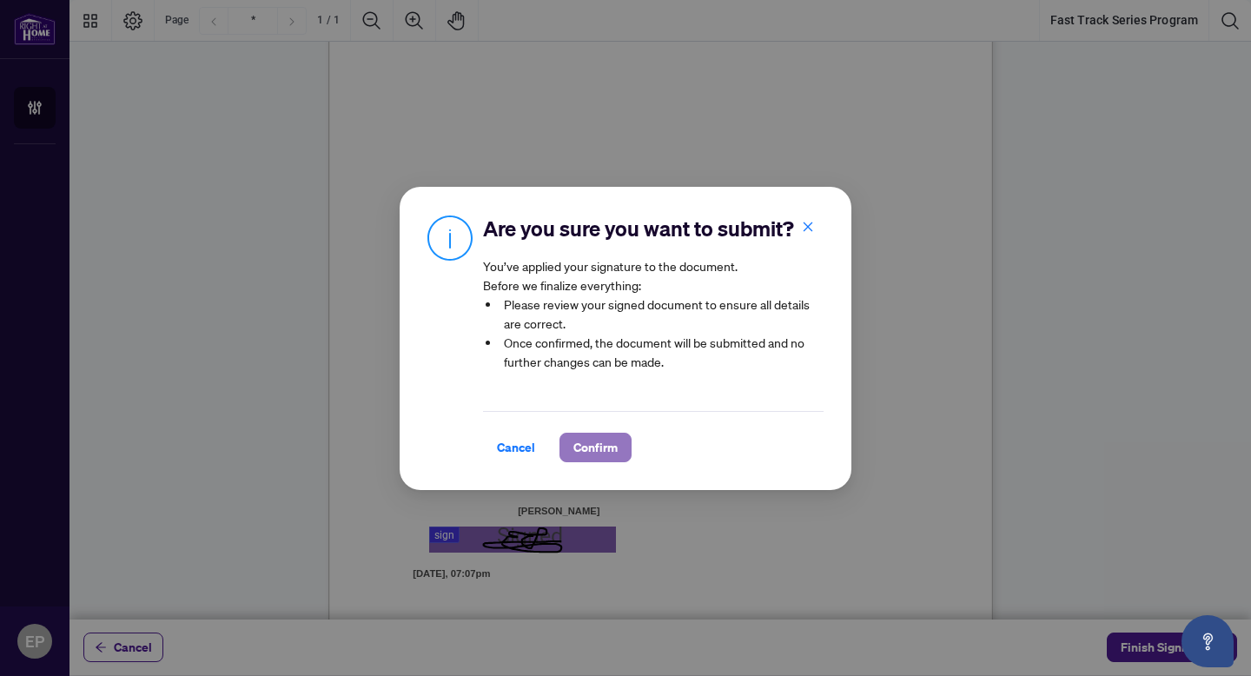
click at [595, 442] on span "Confirm" at bounding box center [595, 447] width 44 height 28
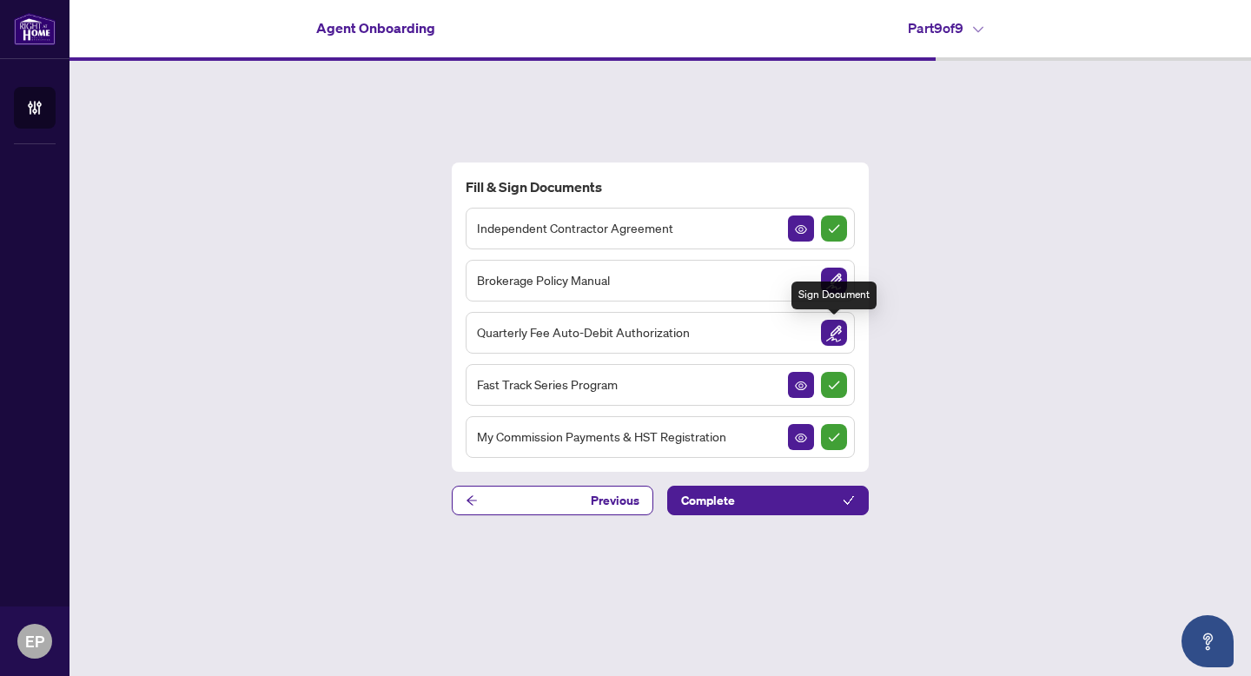
click at [826, 327] on img "Sign Document" at bounding box center [834, 333] width 26 height 26
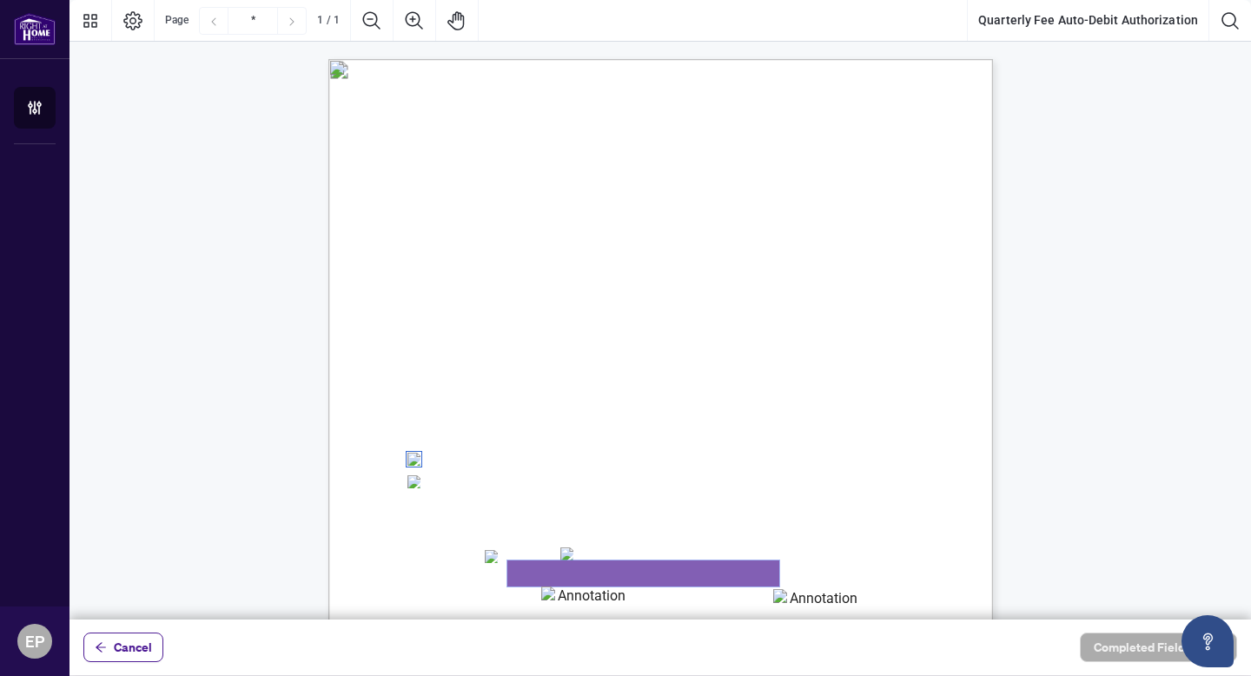
click at [525, 581] on textarea "01K36GRECTYDKKYE32RXCT1TE0" at bounding box center [643, 573] width 272 height 26
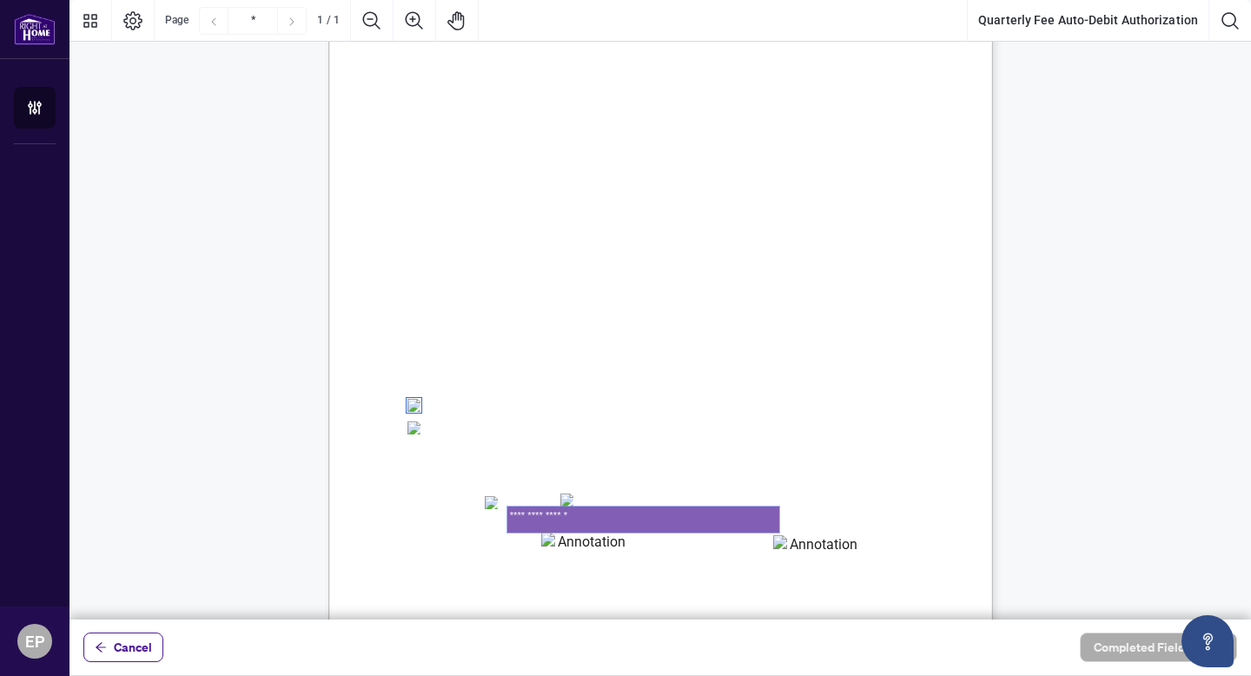
scroll to position [68, 0]
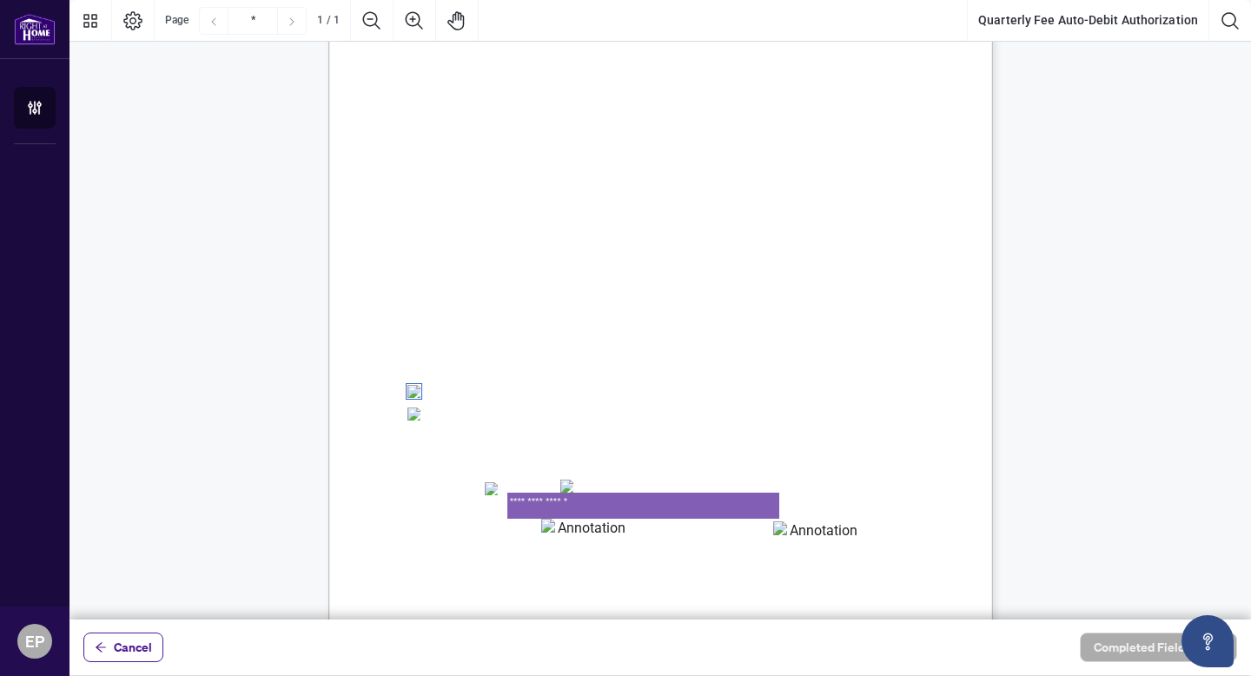
type textarea "**********"
click at [591, 539] on textarea "01K36GRK5SZKTK0ESK0Q946DRR" at bounding box center [584, 531] width 87 height 26
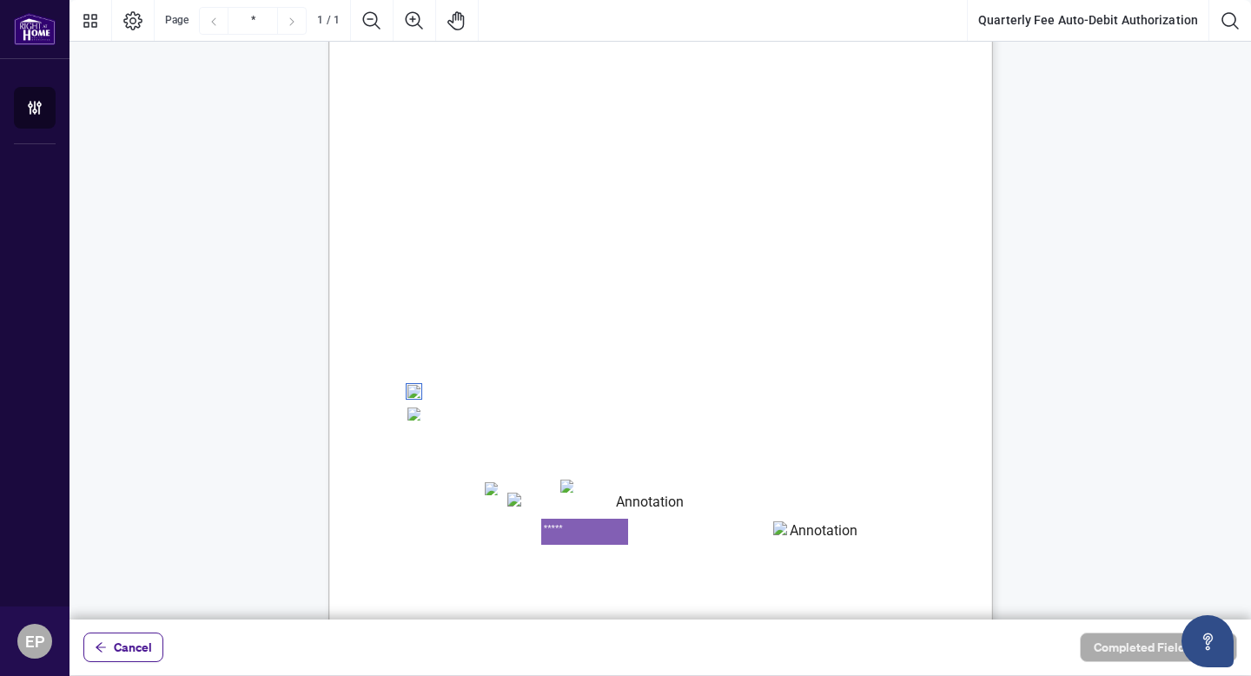
type textarea "*****"
click at [832, 525] on textarea "01K36GRN32BMD8GHG3J49QNF7E" at bounding box center [816, 534] width 87 height 26
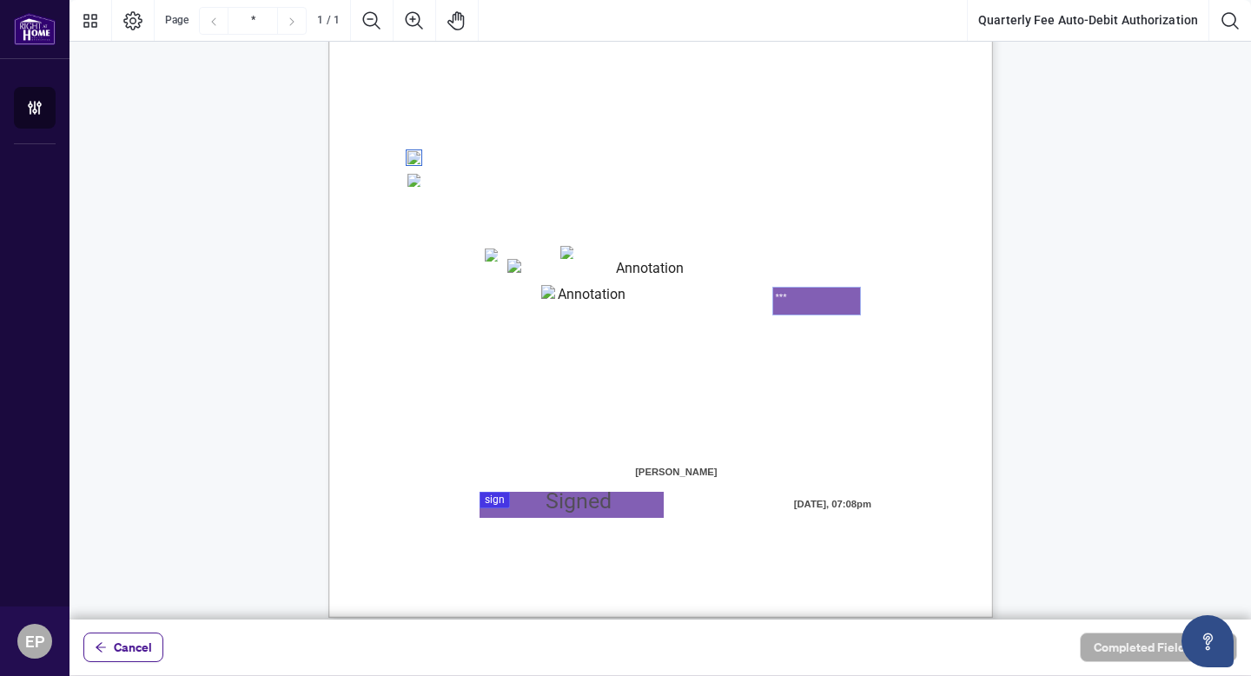
scroll to position [304, 0]
type textarea "***"
click at [543, 509] on div at bounding box center [659, 309] width 1181 height 619
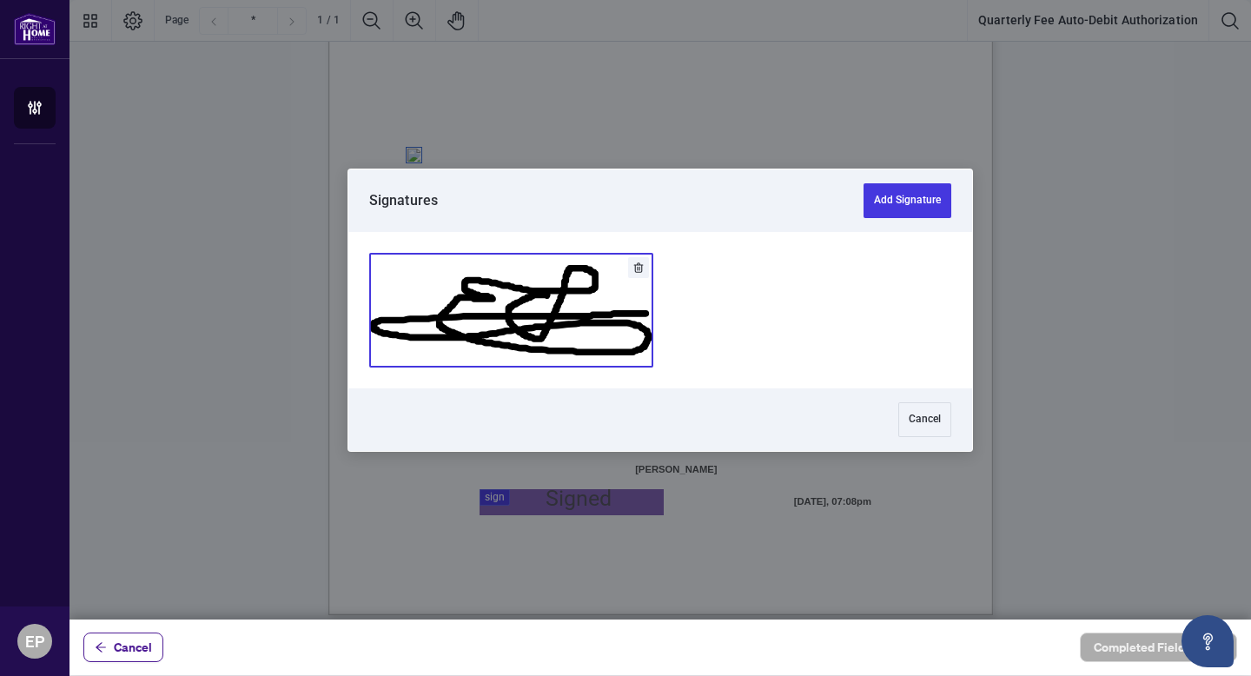
click at [534, 320] on button "Add Signature" at bounding box center [511, 310] width 282 height 113
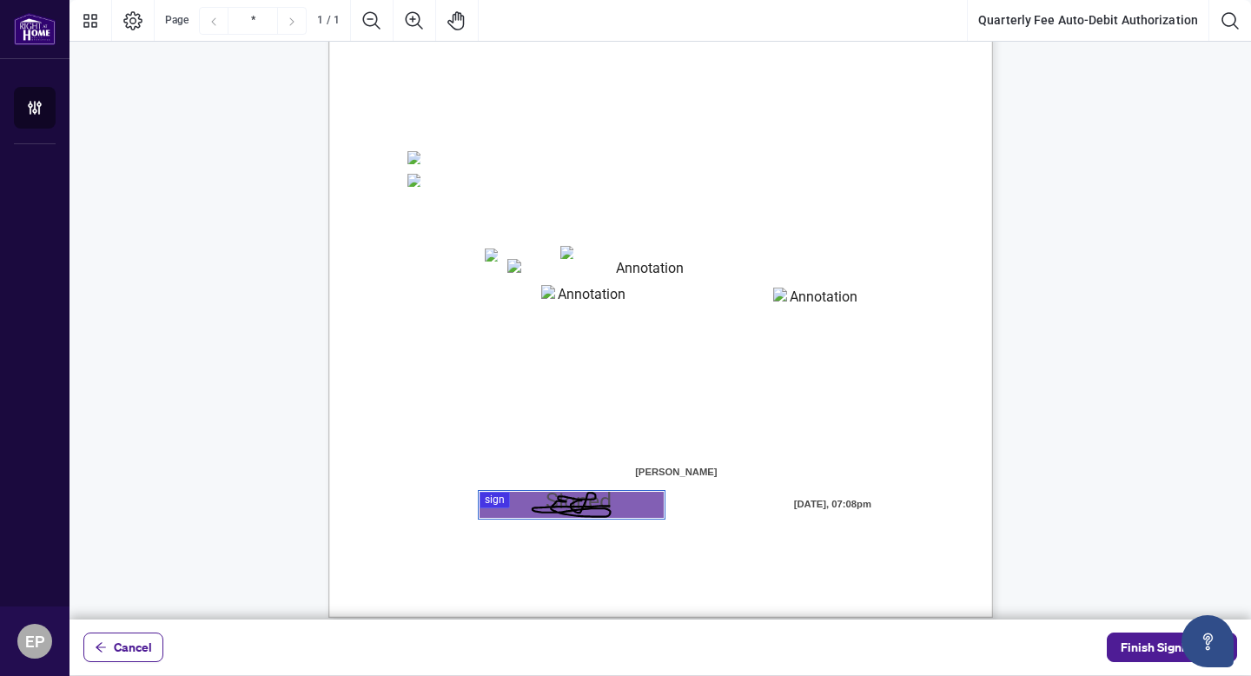
scroll to position [317, 0]
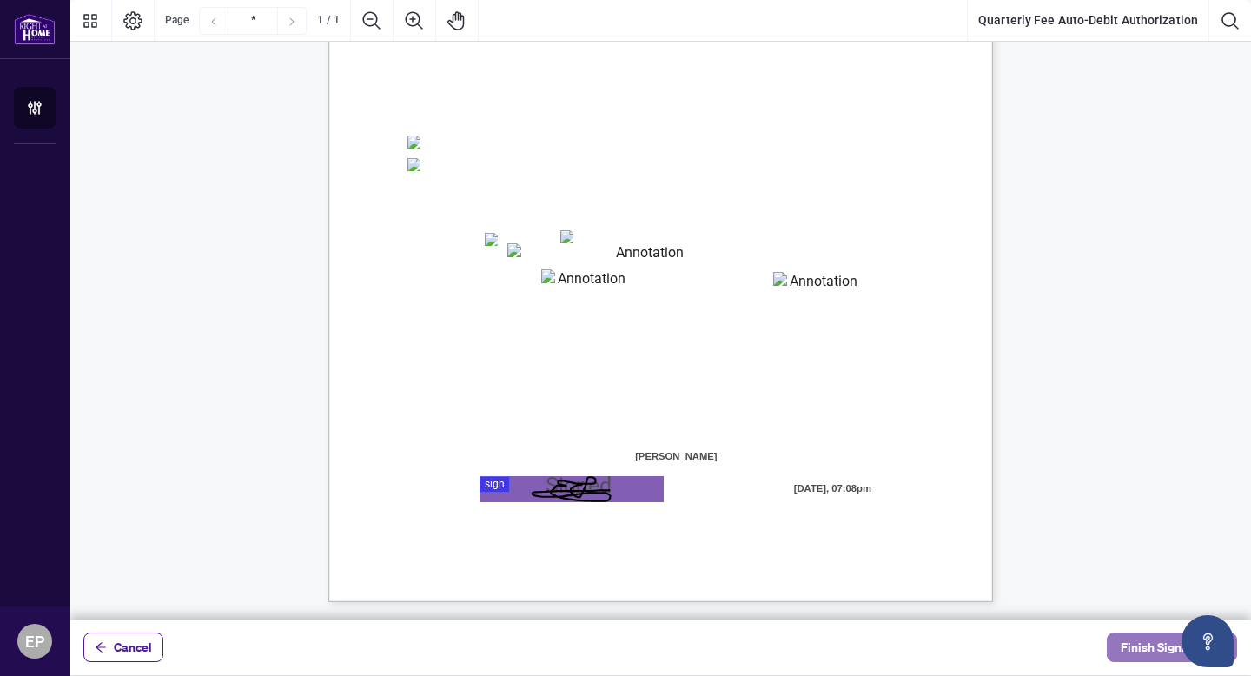
click at [1140, 642] on span "Finish Signing" at bounding box center [1159, 647] width 78 height 28
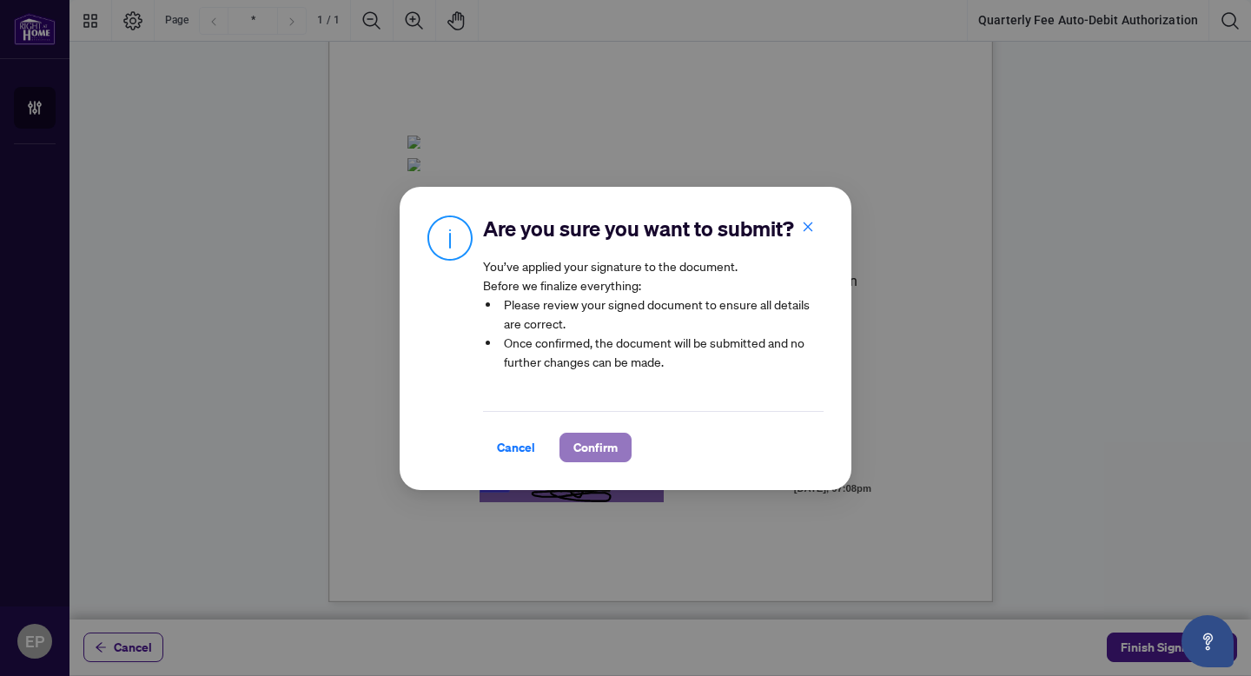
click at [591, 434] on span "Confirm" at bounding box center [595, 447] width 44 height 28
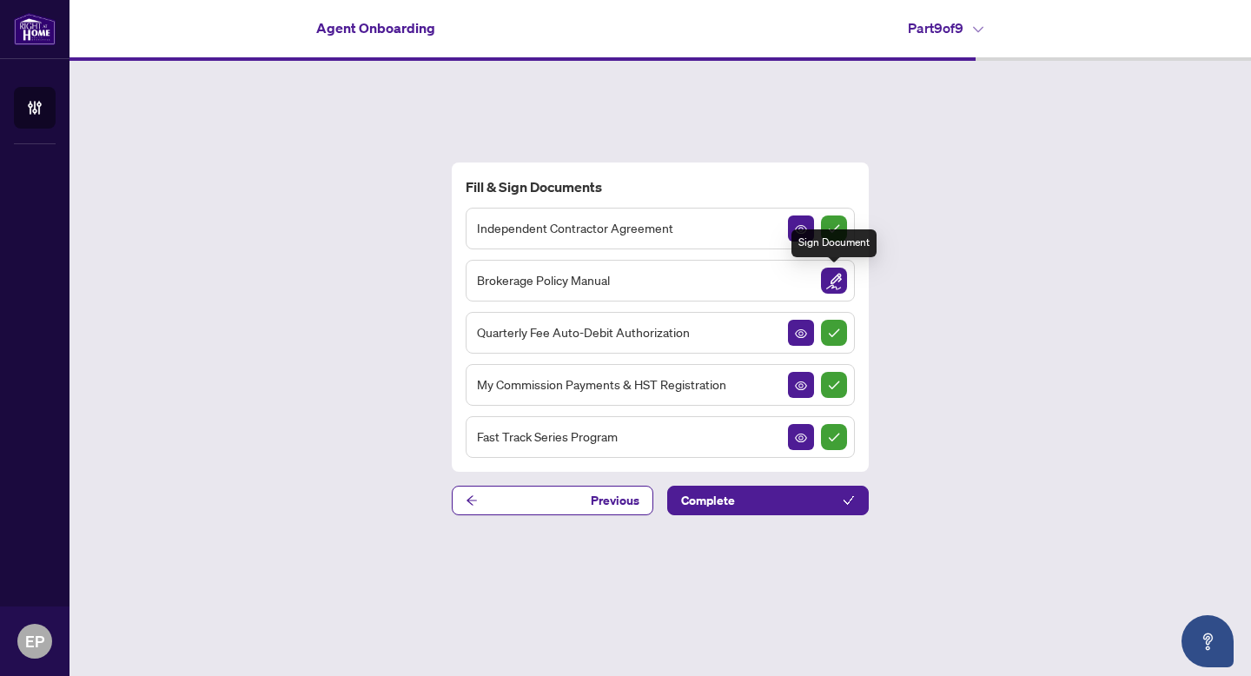
click at [835, 281] on img "Sign Document" at bounding box center [834, 280] width 26 height 26
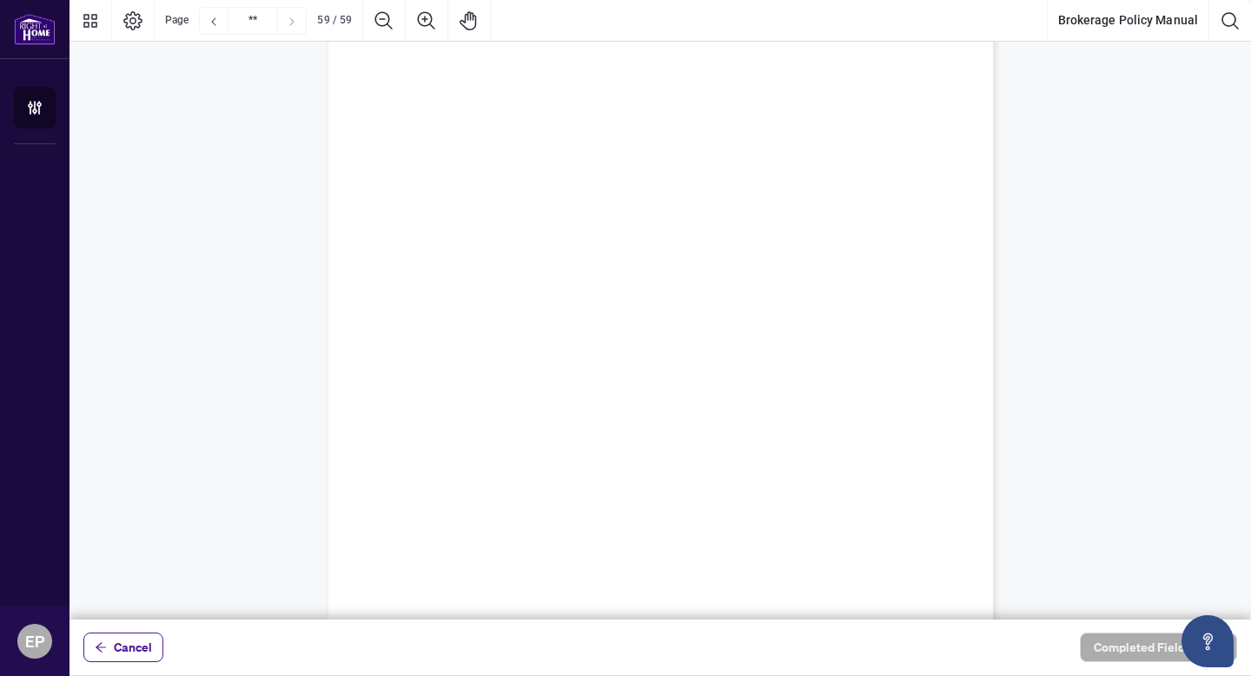
scroll to position [51445, 0]
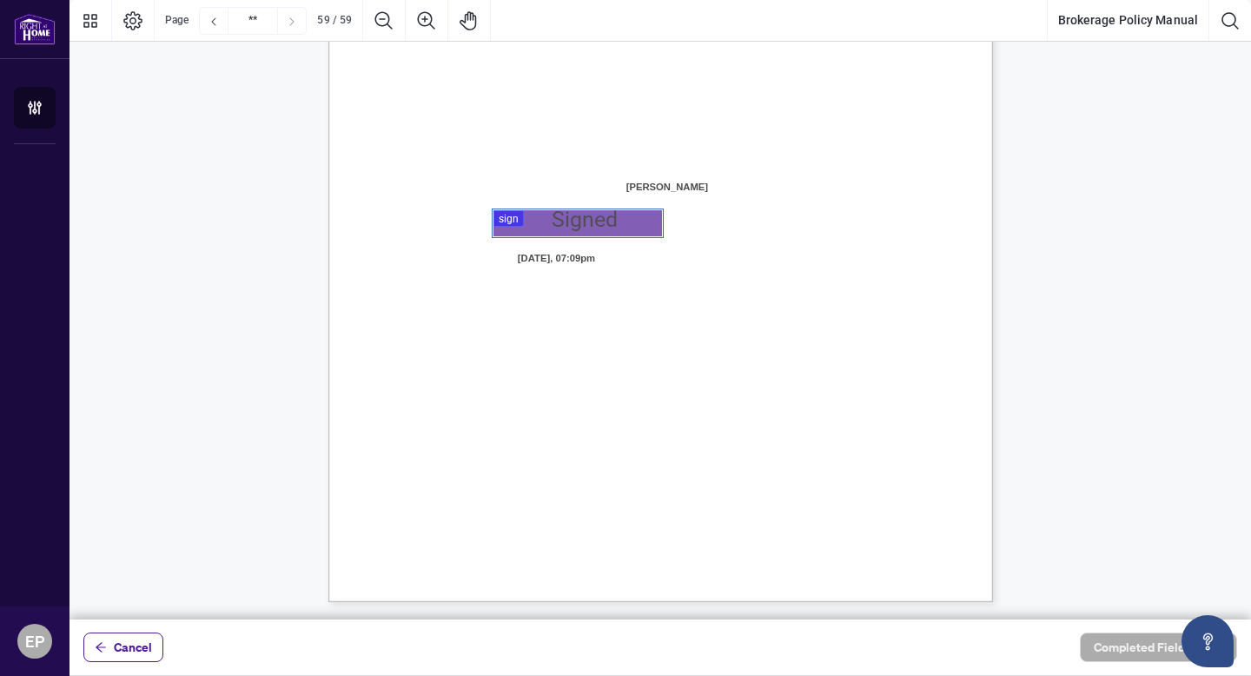
click at [501, 222] on div at bounding box center [659, 309] width 1181 height 619
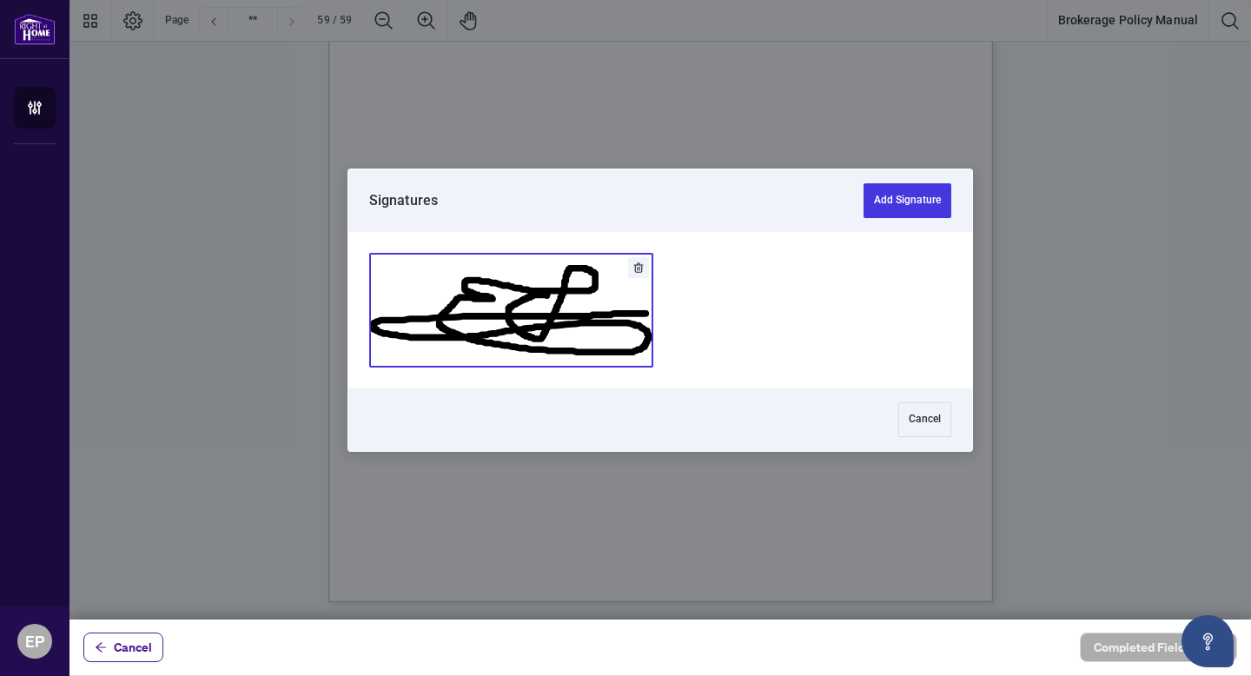
click at [631, 322] on button "Add Signature" at bounding box center [511, 310] width 282 height 113
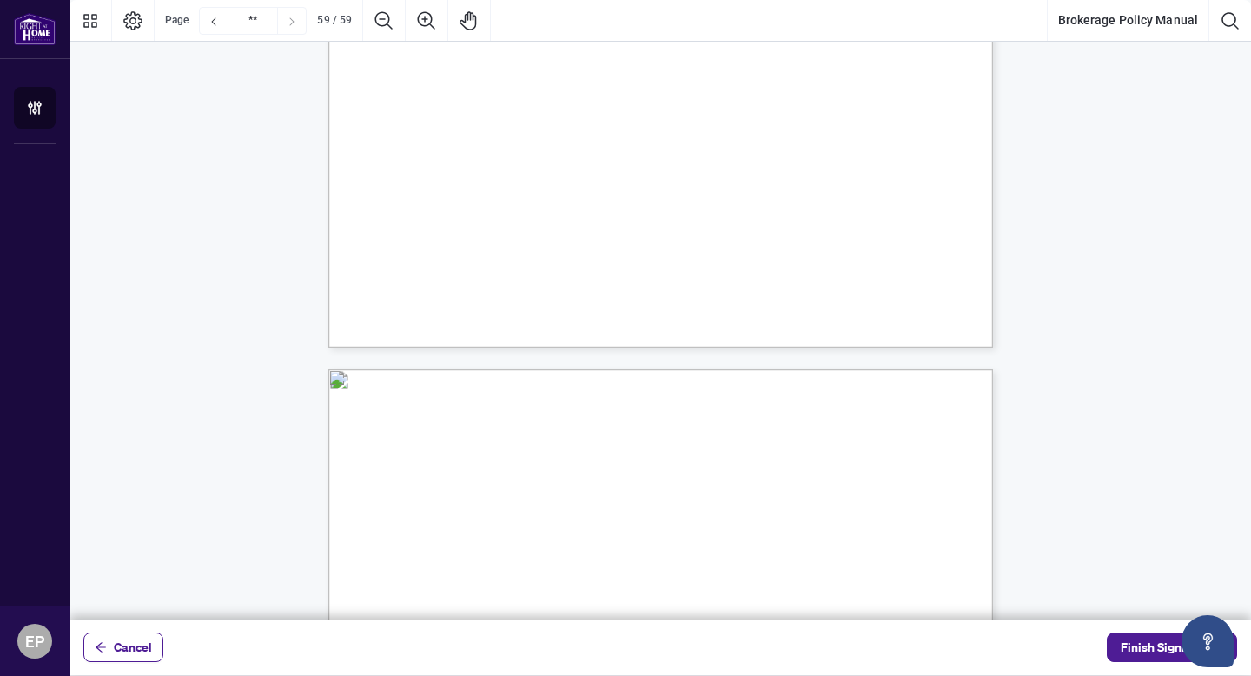
type input "**"
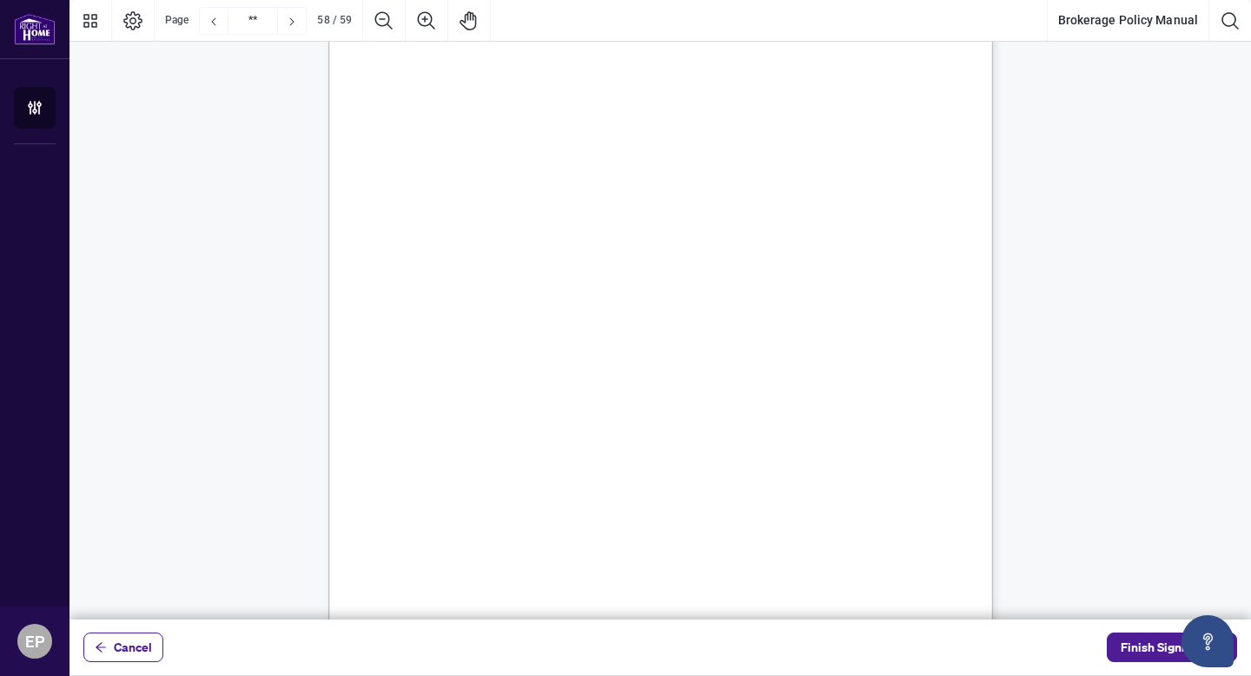
scroll to position [50399, 0]
click at [1133, 656] on span "Finish Signing" at bounding box center [1159, 647] width 78 height 28
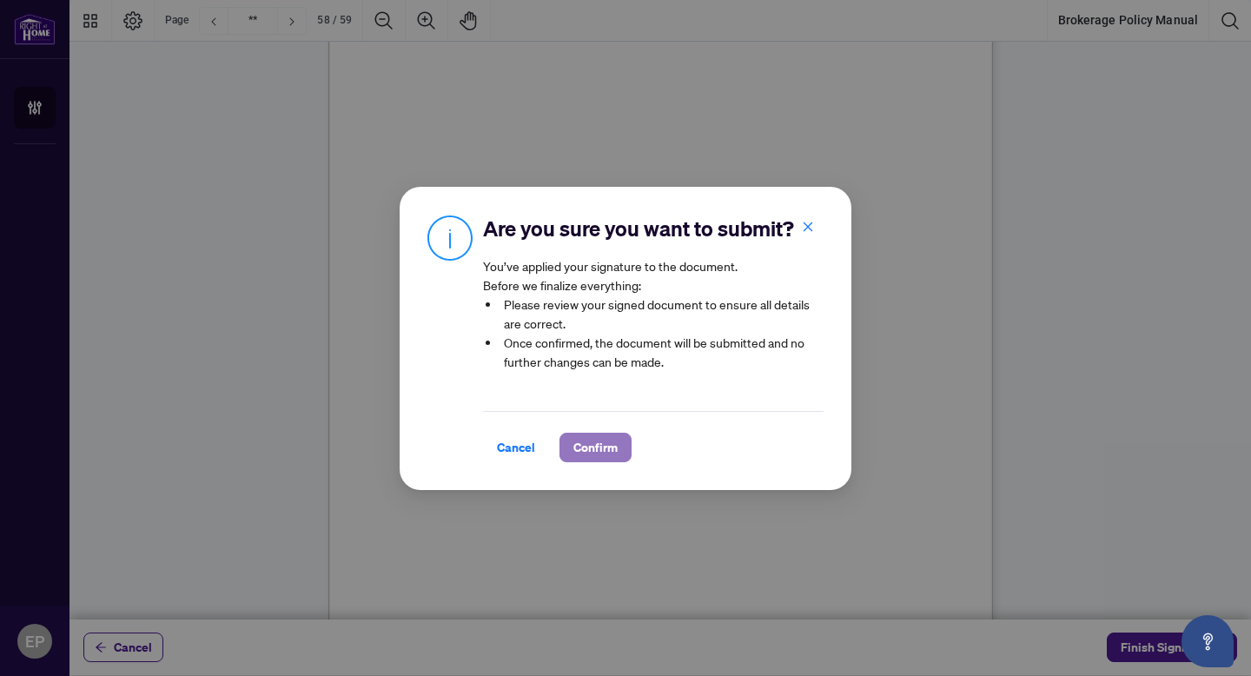
click at [573, 444] on span "Confirm" at bounding box center [595, 447] width 44 height 28
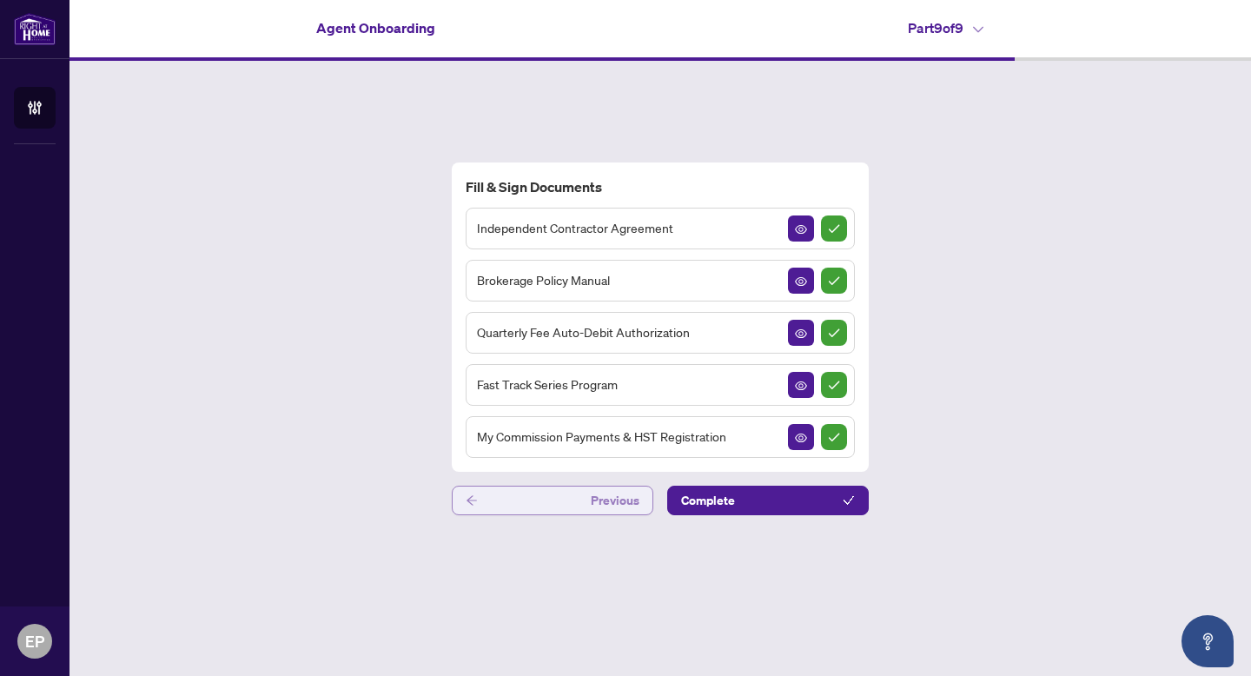
click at [574, 502] on button "Previous" at bounding box center [552, 500] width 201 height 30
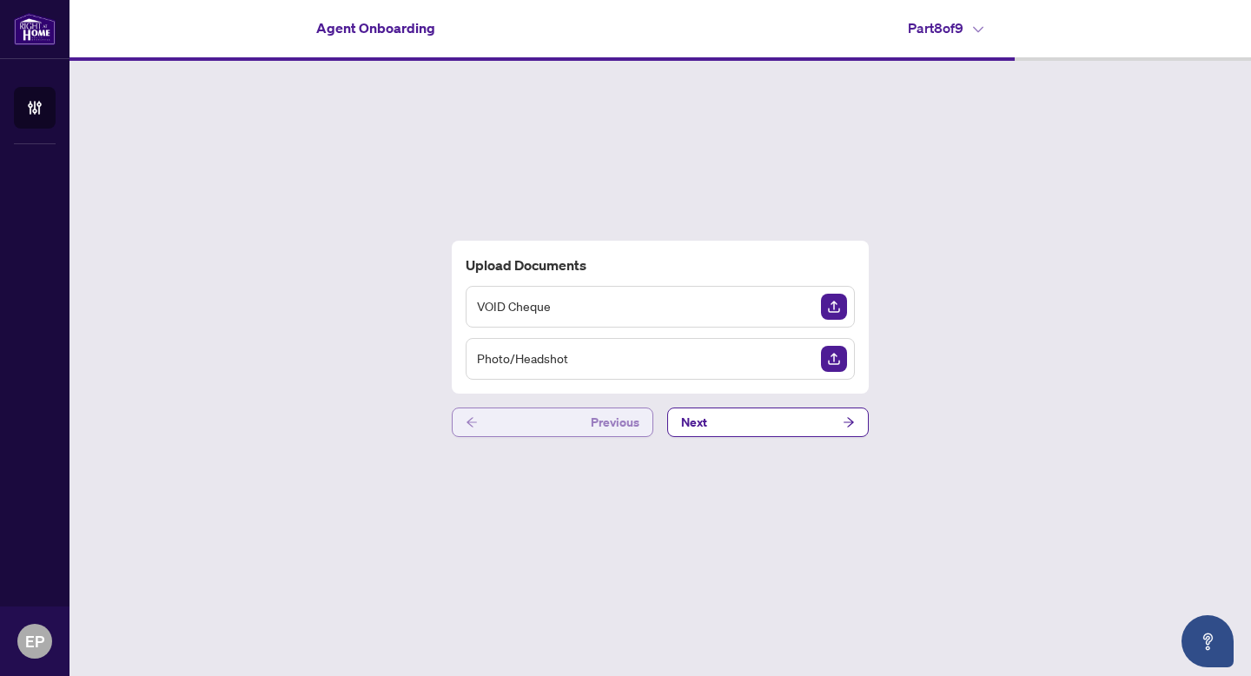
click at [581, 420] on button "Previous" at bounding box center [552, 422] width 201 height 30
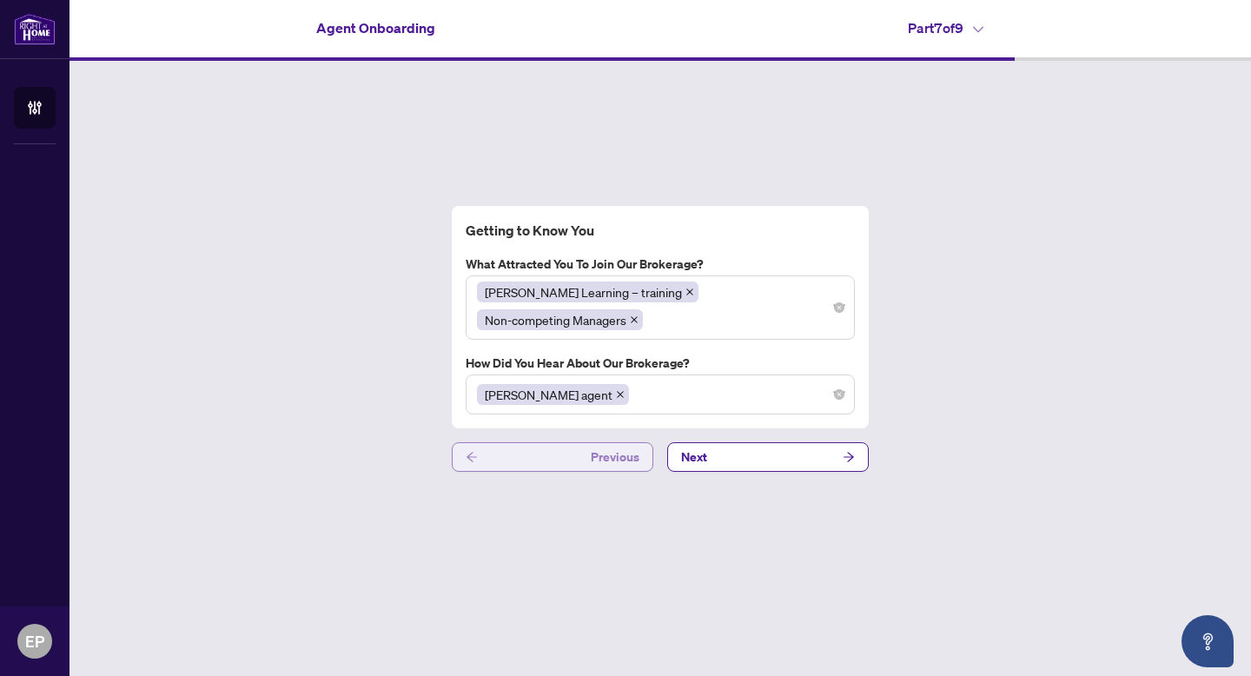
click at [581, 420] on div "Getting to Know You What attracted you to join our brokerage? [PERSON_NAME] Lea…" at bounding box center [659, 339] width 1181 height 556
click at [585, 442] on button "Previous" at bounding box center [552, 457] width 201 height 30
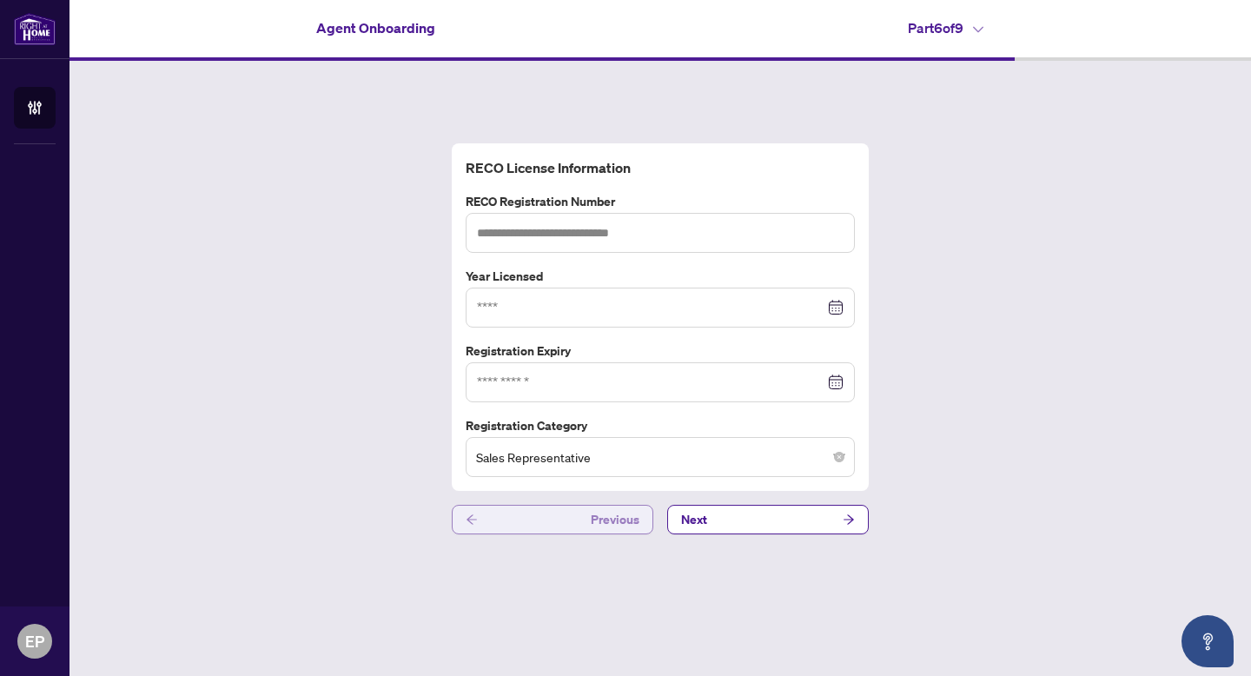
click at [571, 531] on button "Previous" at bounding box center [552, 520] width 201 height 30
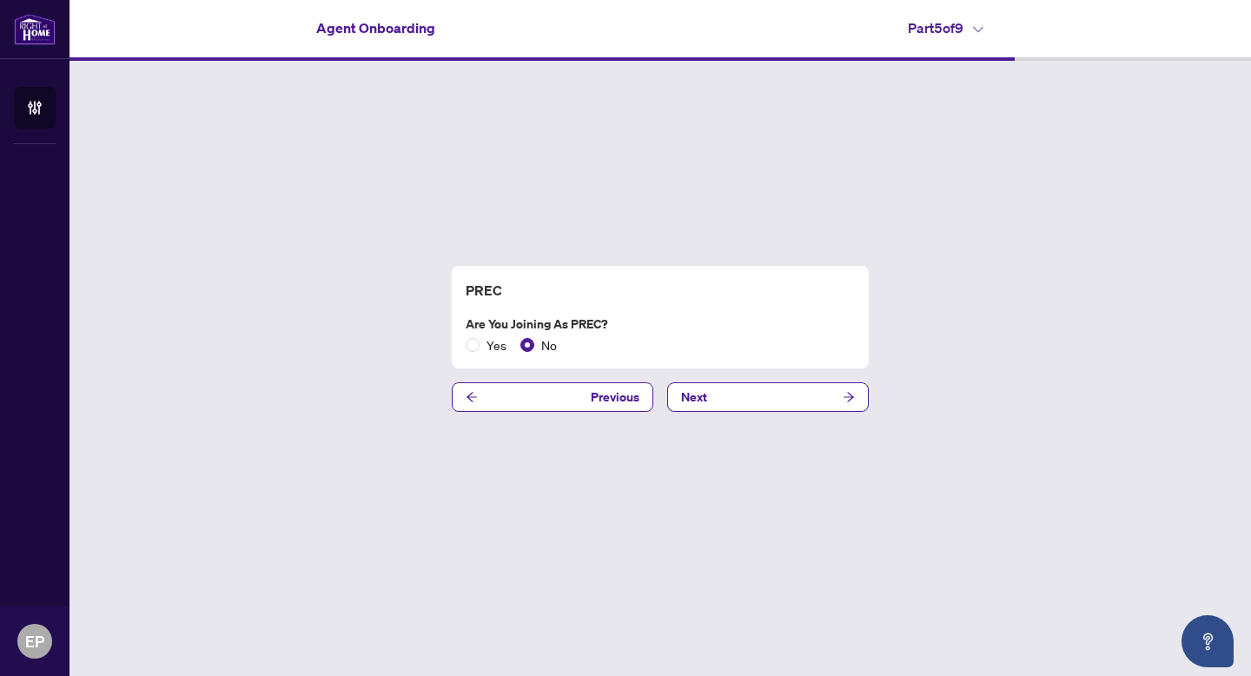
click at [586, 380] on div "PREC Are you joining as PREC? Yes No Previous Next" at bounding box center [659, 339] width 1181 height 556
click at [591, 387] on button "Previous" at bounding box center [552, 397] width 201 height 30
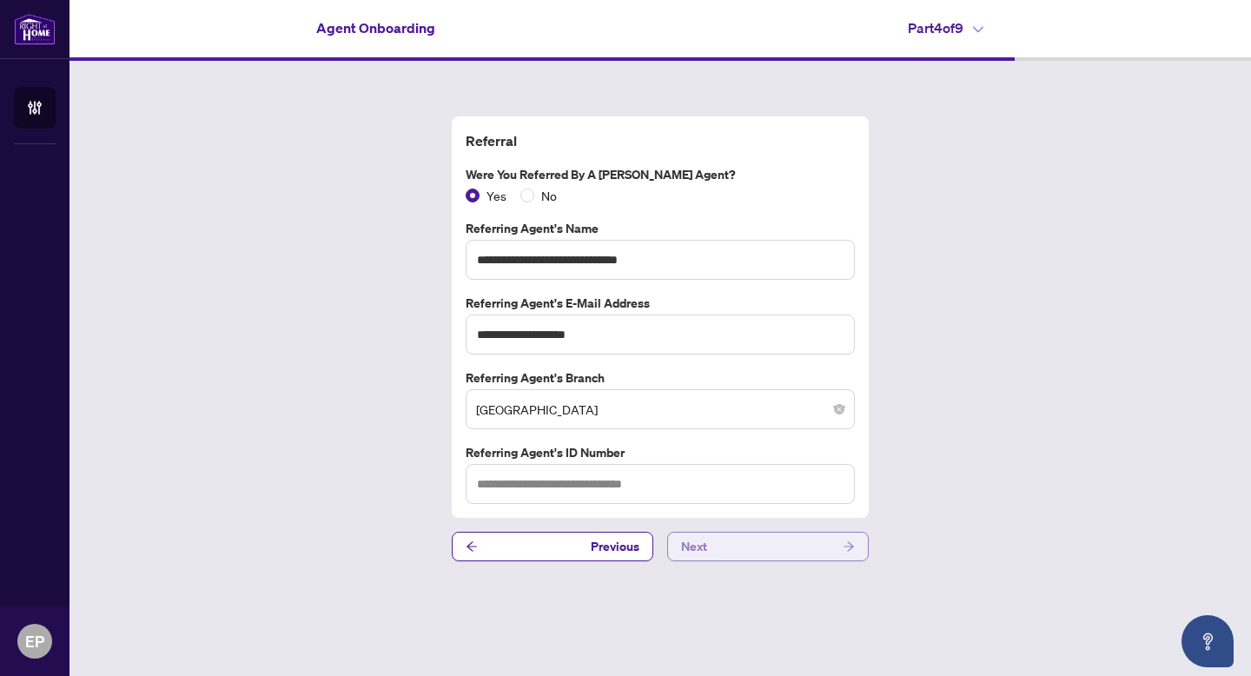
click at [725, 544] on button "Next" at bounding box center [767, 547] width 201 height 30
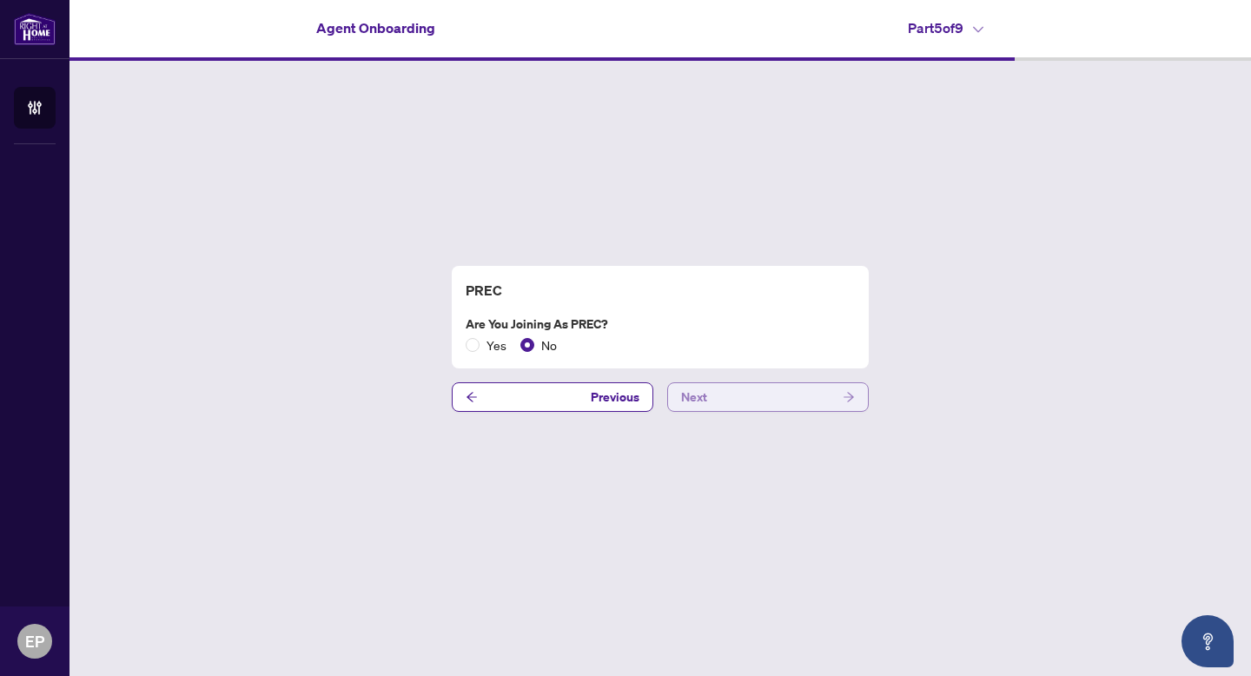
click at [725, 544] on div "PREC Are you joining as PREC? Yes No Previous Next" at bounding box center [659, 339] width 1181 height 556
click at [730, 403] on button "Next" at bounding box center [767, 397] width 201 height 30
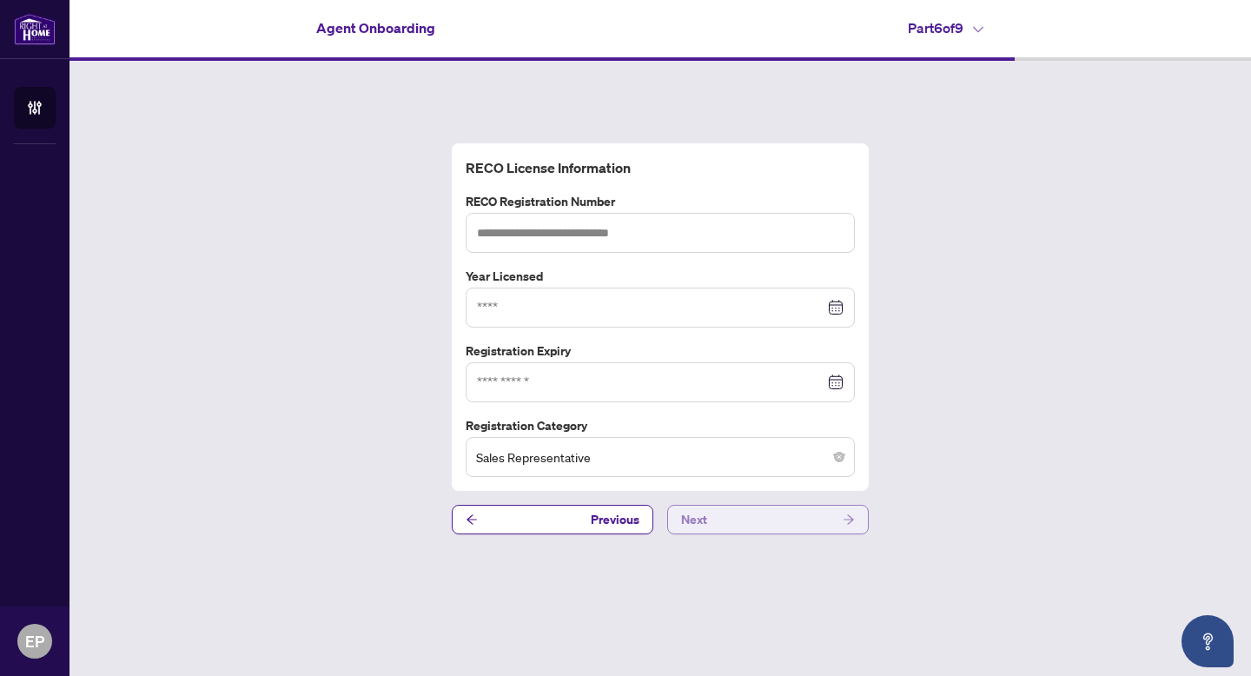
click at [730, 403] on div "RECO License Information RECO Registration Number Year Licensed Registration Ex…" at bounding box center [660, 317] width 403 height 320
click at [718, 518] on button "Next" at bounding box center [767, 520] width 201 height 30
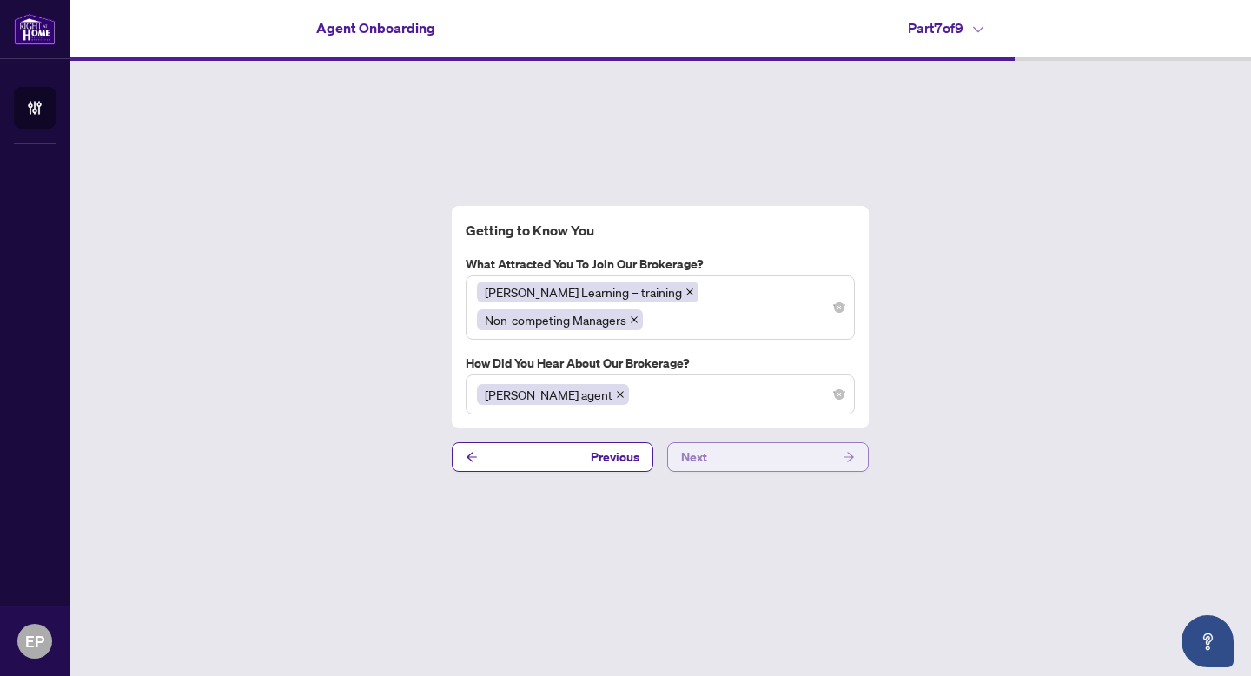
click at [725, 449] on button "Next" at bounding box center [767, 457] width 201 height 30
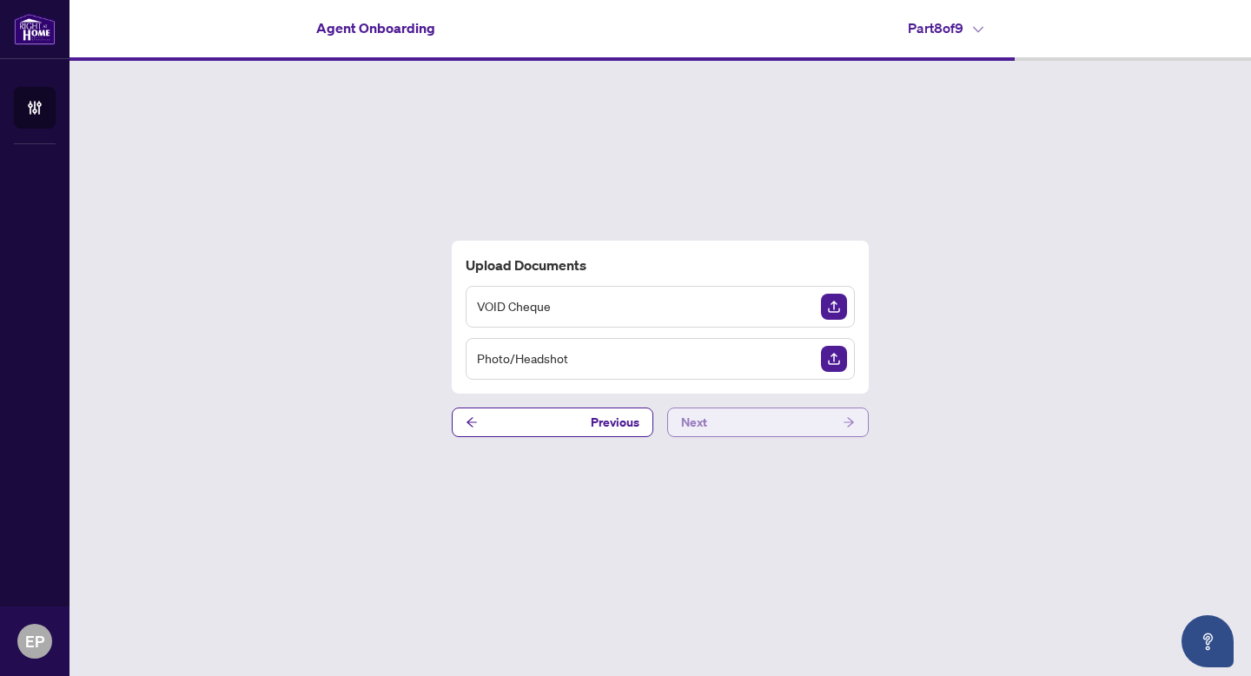
click at [720, 424] on button "Next" at bounding box center [767, 422] width 201 height 30
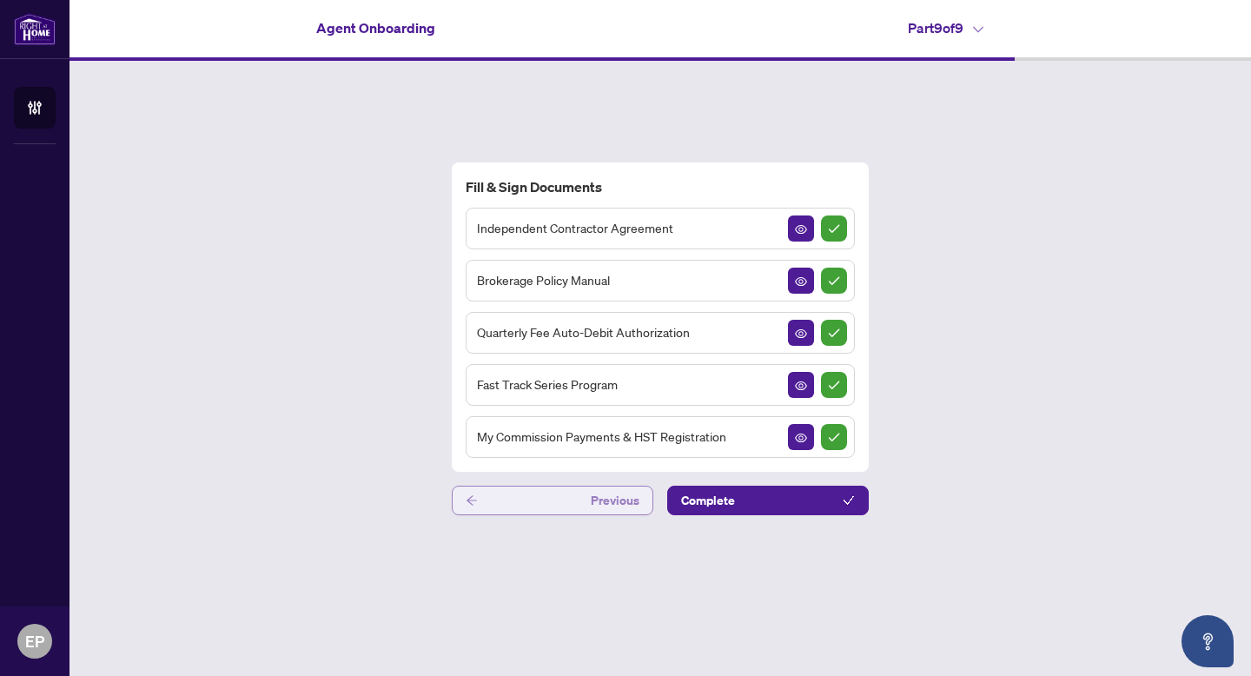
click at [525, 510] on button "Previous" at bounding box center [552, 500] width 201 height 30
